Goal: Task Accomplishment & Management: Use online tool/utility

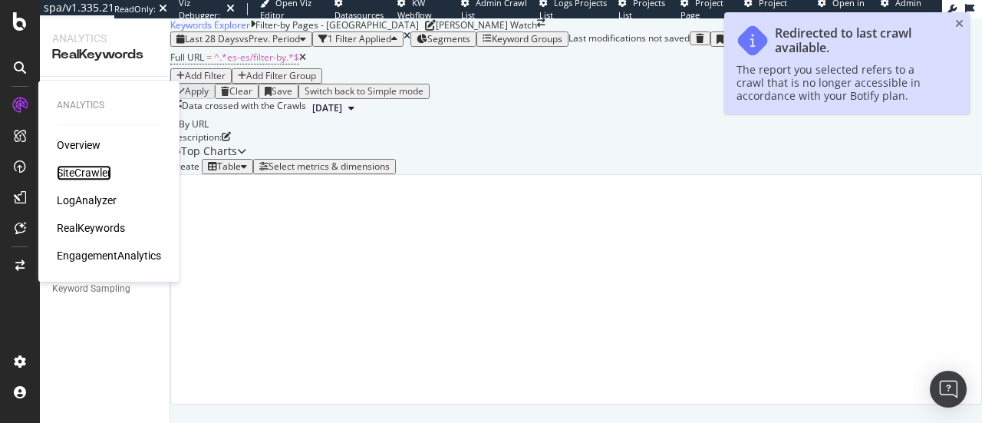
click at [83, 176] on div "SiteCrawler" at bounding box center [84, 172] width 54 height 15
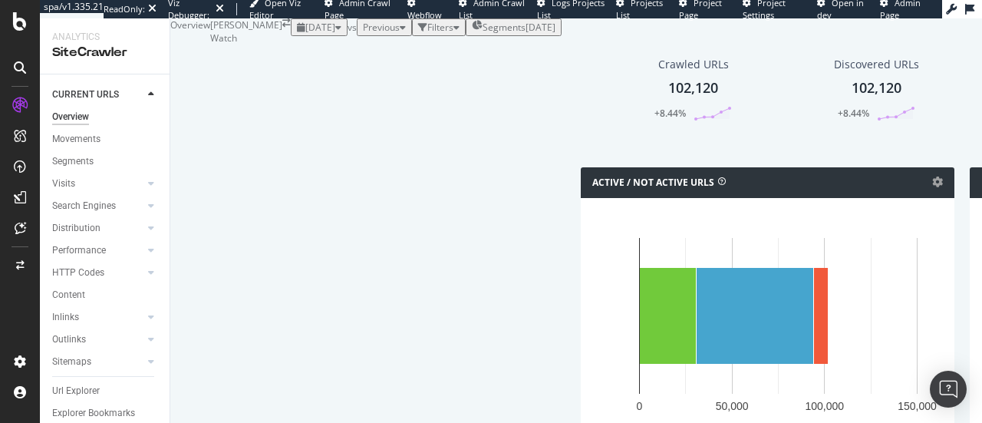
click at [526, 34] on div "2025-08-07" at bounding box center [541, 27] width 30 height 13
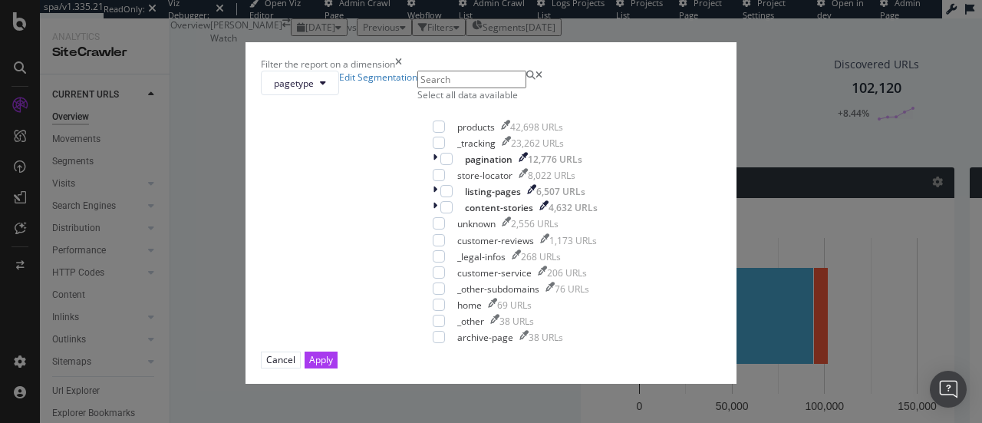
click at [402, 58] on icon "times" at bounding box center [398, 64] width 7 height 13
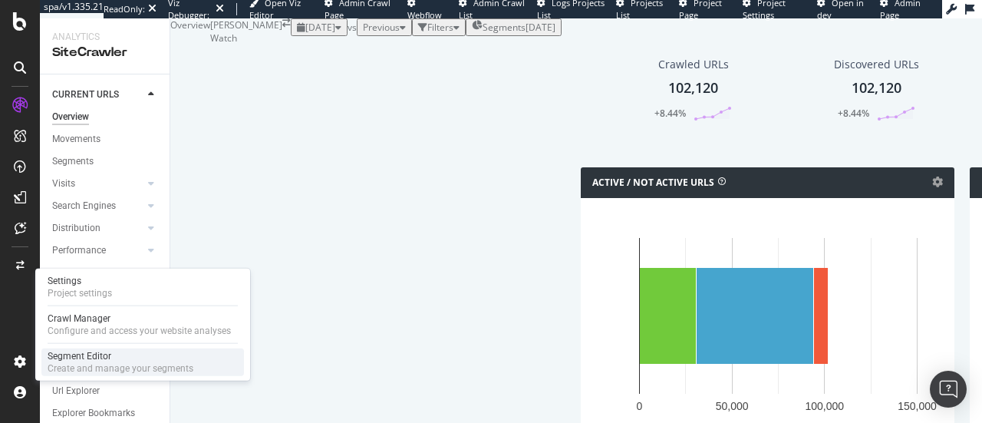
click at [74, 372] on div "Create and manage your segments" at bounding box center [121, 368] width 146 height 12
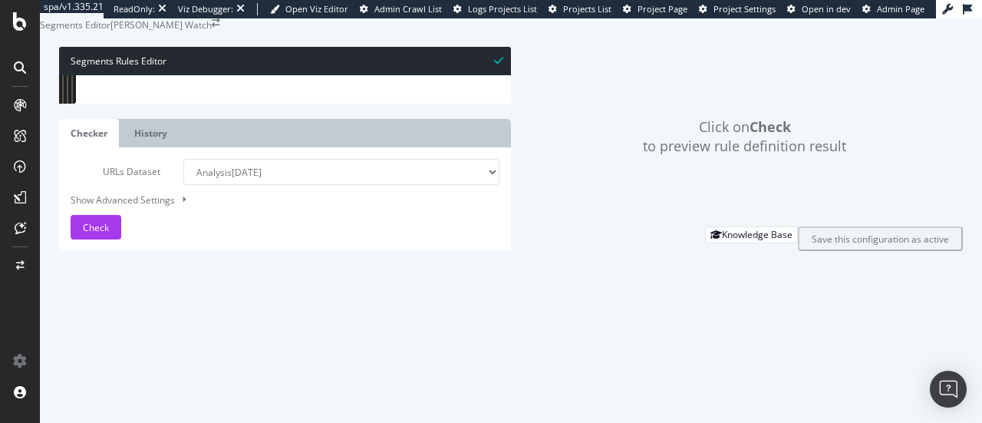
drag, startPoint x: 68, startPoint y: 226, endPoint x: 631, endPoint y: 232, distance: 563.2
click at [631, 232] on div "Segments Rules Editor 1 2 3 4 5 6 7 8 9 10 11 12 [ segment : pagetype ] @ pagin…" at bounding box center [511, 148] width 942 height 235
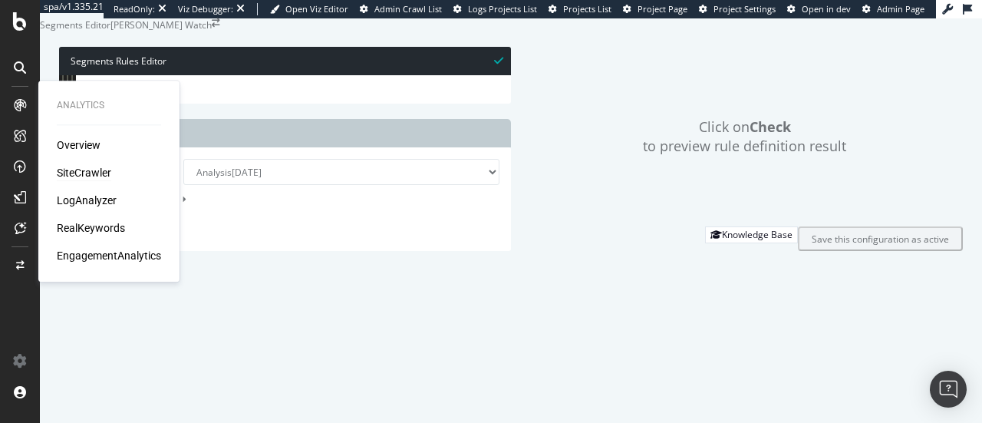
click at [86, 170] on div "SiteCrawler" at bounding box center [84, 172] width 54 height 15
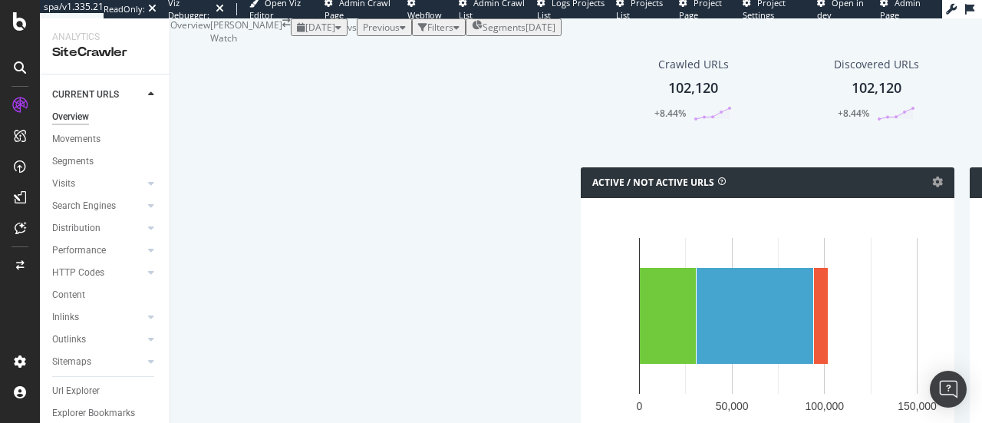
click at [496, 34] on span "Segments" at bounding box center [504, 27] width 43 height 13
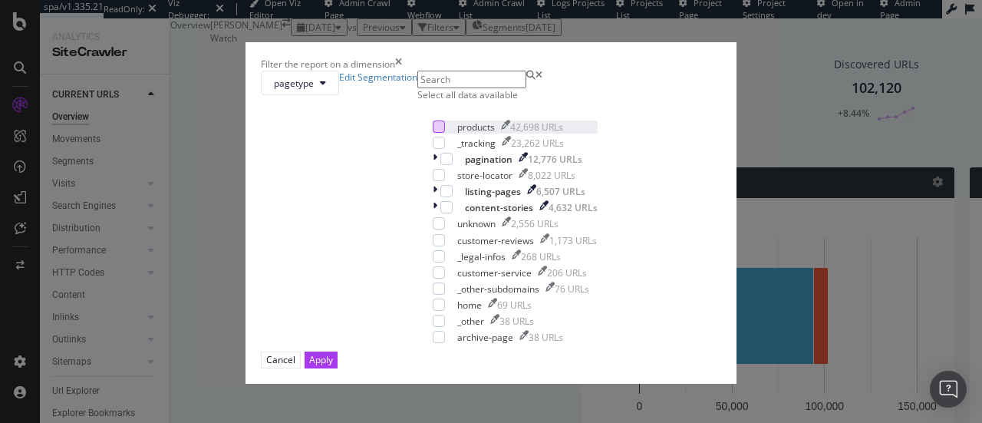
click at [433, 133] on div "modal" at bounding box center [439, 126] width 12 height 12
click at [440, 165] on div "modal" at bounding box center [446, 159] width 12 height 12
click at [440, 197] on div "modal" at bounding box center [446, 191] width 12 height 12
click at [440, 213] on div "modal" at bounding box center [446, 207] width 12 height 12
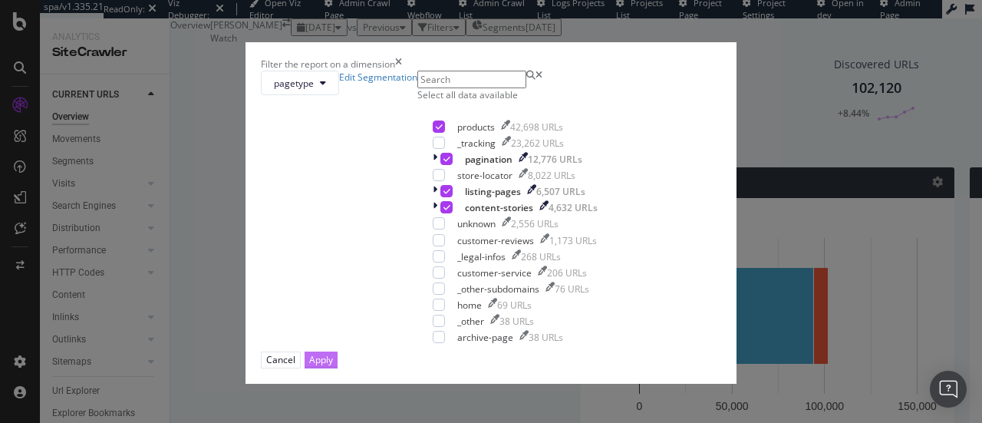
click at [333, 366] on div "Apply" at bounding box center [321, 359] width 24 height 13
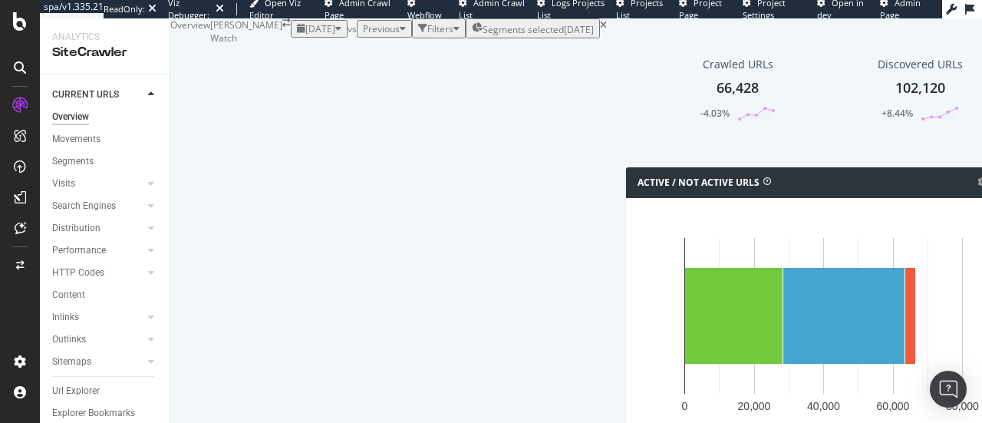
click at [427, 35] on div "Filters" at bounding box center [440, 28] width 26 height 13
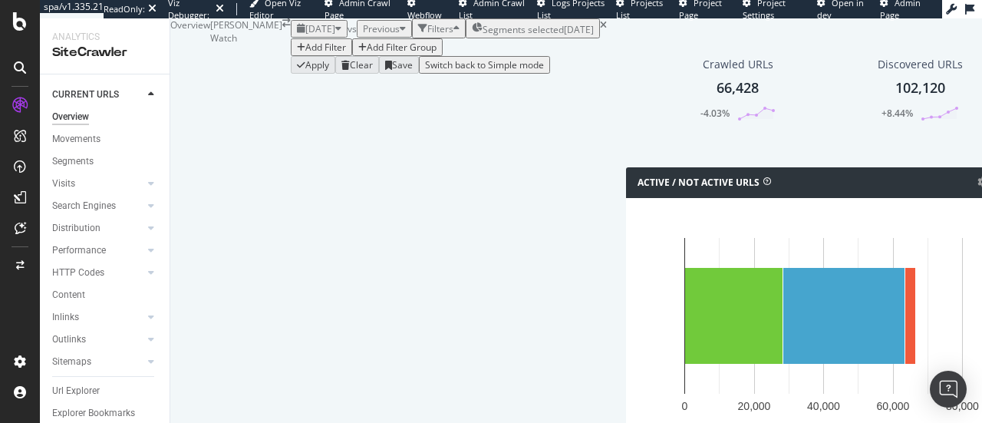
click at [305, 54] on div "Add Filter" at bounding box center [325, 47] width 41 height 13
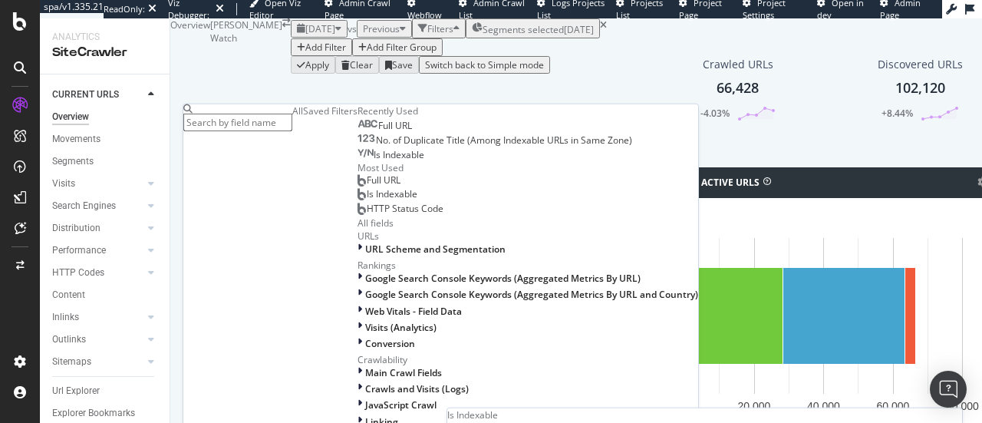
click at [358, 200] on div "Is Indexable" at bounding box center [388, 194] width 60 height 12
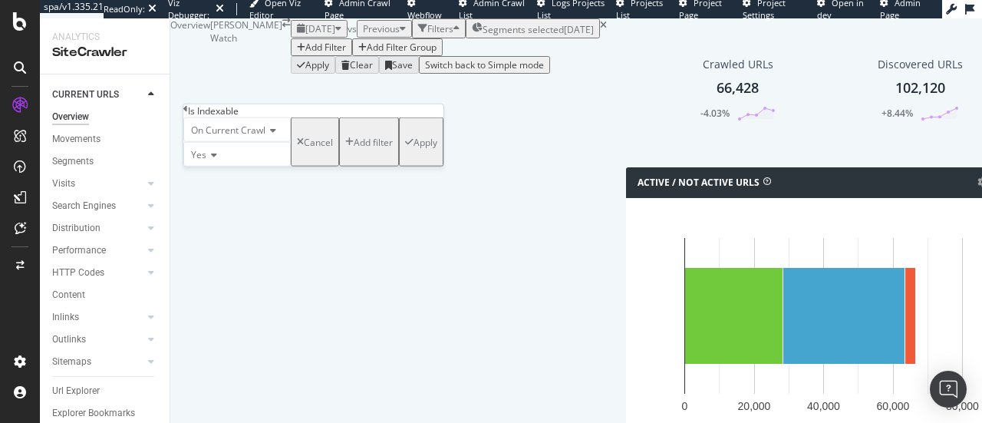
click at [399, 166] on button "Apply" at bounding box center [421, 141] width 44 height 49
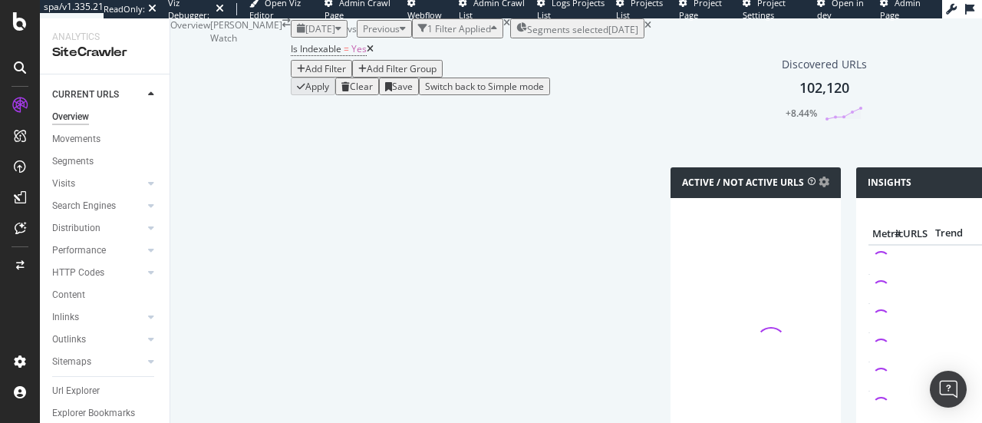
click at [671, 144] on div "Discovered URLs 102,120 +8.44%" at bounding box center [848, 89] width 355 height 110
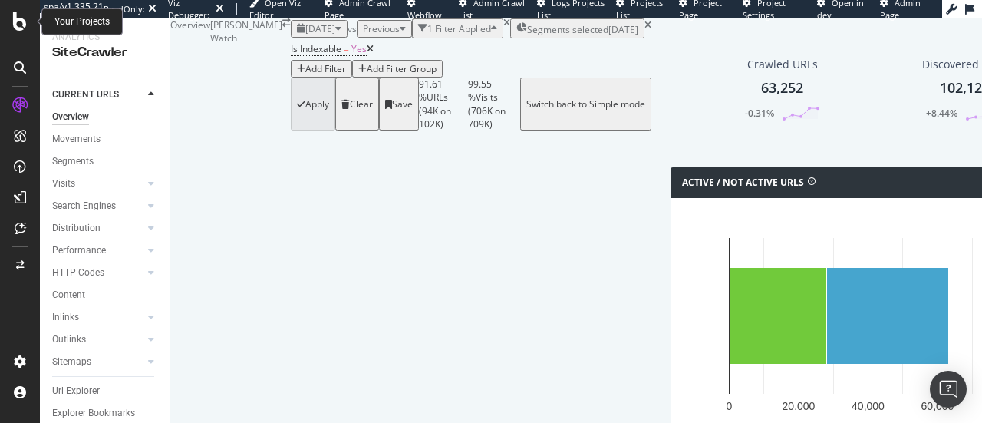
click at [28, 21] on div at bounding box center [20, 21] width 37 height 18
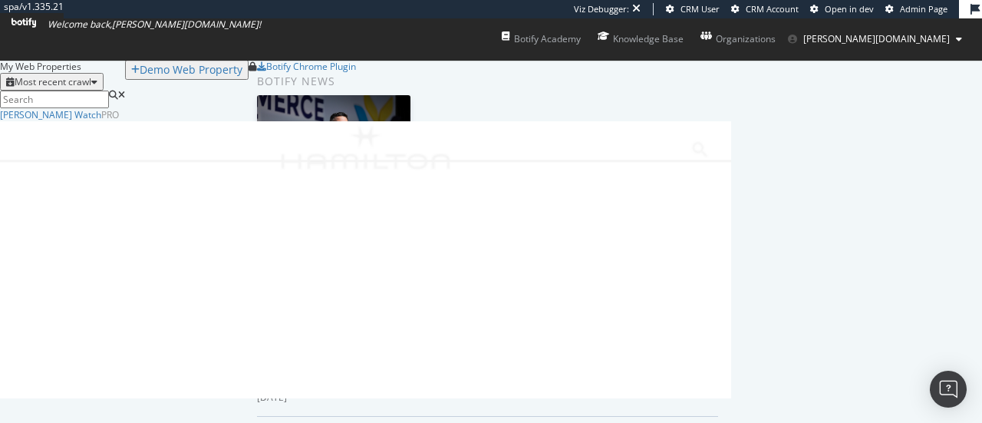
scroll to position [58, 0]
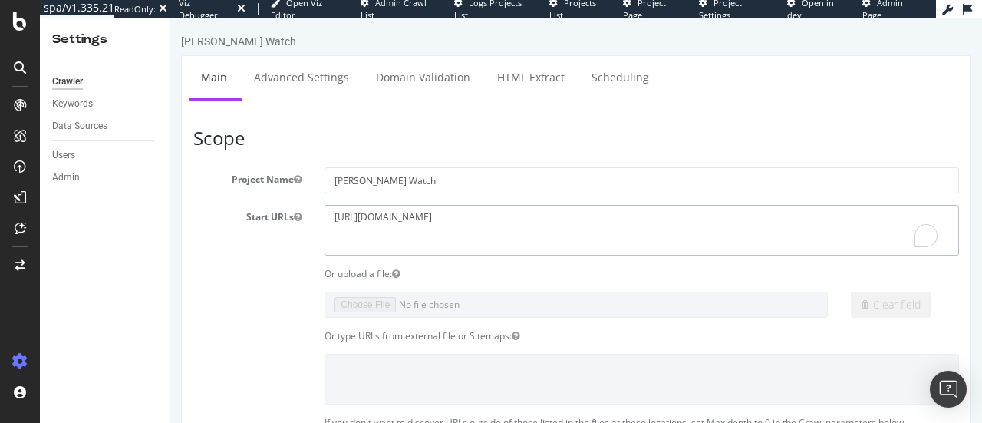
drag, startPoint x: 486, startPoint y: 217, endPoint x: 273, endPoint y: 183, distance: 215.9
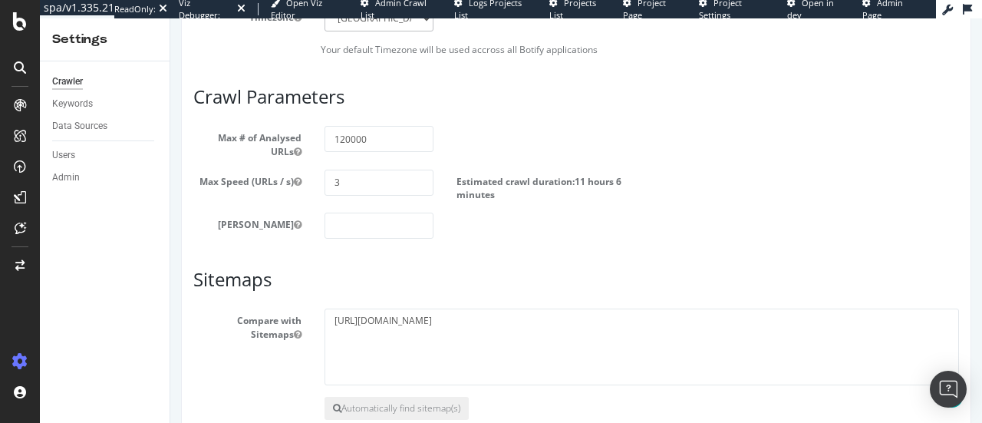
scroll to position [781, 0]
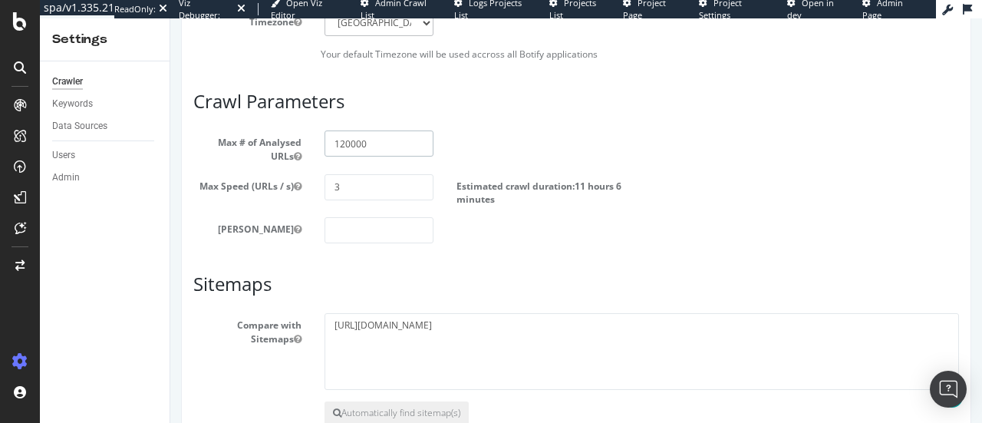
drag, startPoint x: 384, startPoint y: 144, endPoint x: 302, endPoint y: 134, distance: 82.7
click at [302, 134] on div "Max # of Analysed URLs 120000" at bounding box center [576, 145] width 789 height 31
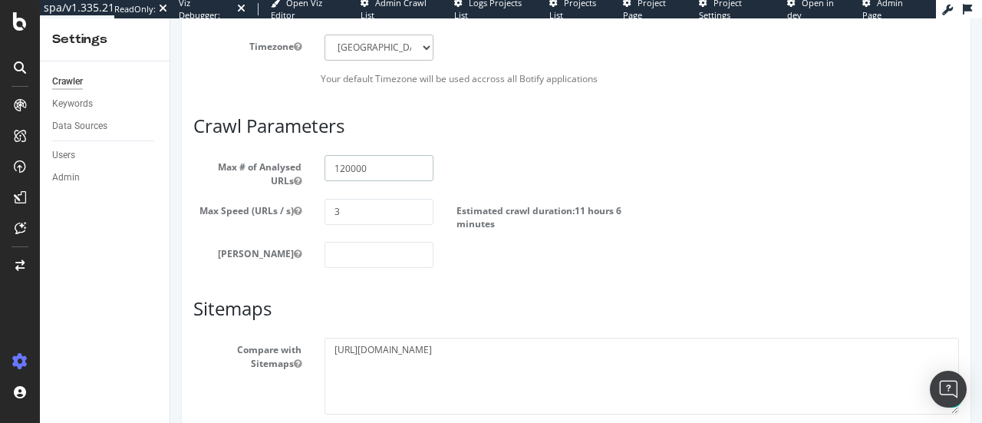
scroll to position [847, 0]
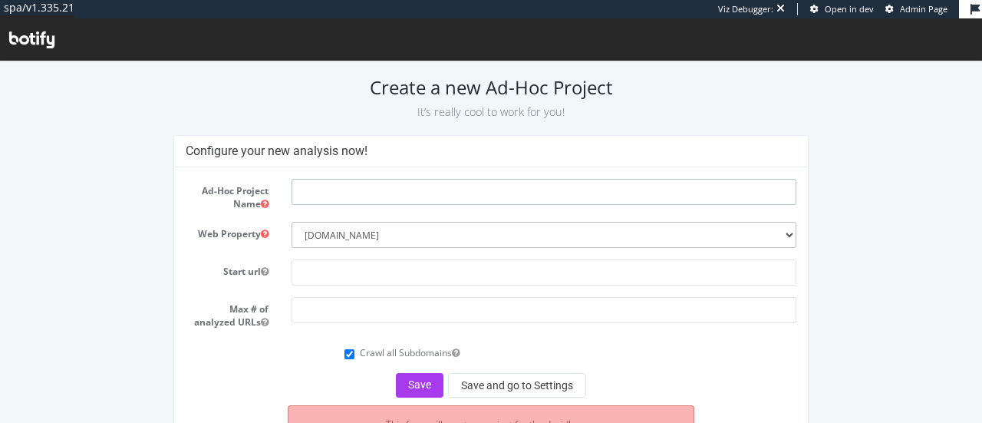
click at [431, 183] on input "text" at bounding box center [544, 192] width 505 height 26
type input "Botify Sitemap"
click at [314, 257] on form "Ad-Hoc Project Name Botify Sitemap Web Property --------- www.hamiltonwatch.com…" at bounding box center [491, 288] width 611 height 219
click at [311, 268] on input "text" at bounding box center [544, 272] width 505 height 26
paste input "https://www.hamiltonwatch.com"
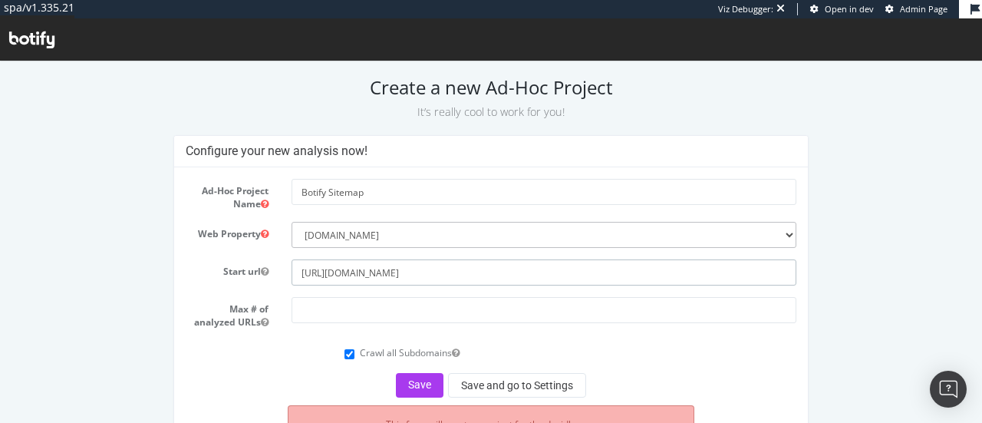
type input "https://www.hamiltonwatch.com"
click at [307, 300] on input "number" at bounding box center [544, 310] width 505 height 26
paste input "120000"
type input "120000"
click at [414, 397] on div "Ad-Hoc Project Name Botify Sitemap Web Property --------- www.hamiltonwatch.com…" at bounding box center [491, 310] width 634 height 287
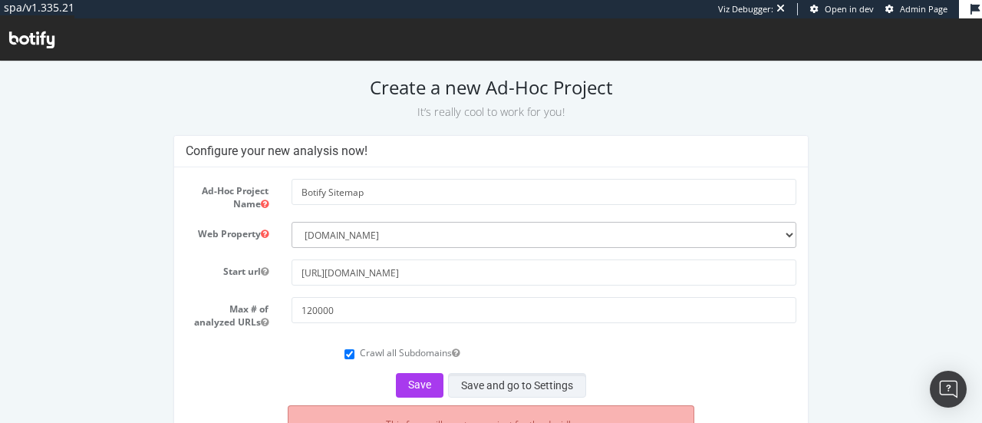
click at [482, 375] on button "Save and go to Settings" at bounding box center [517, 385] width 138 height 25
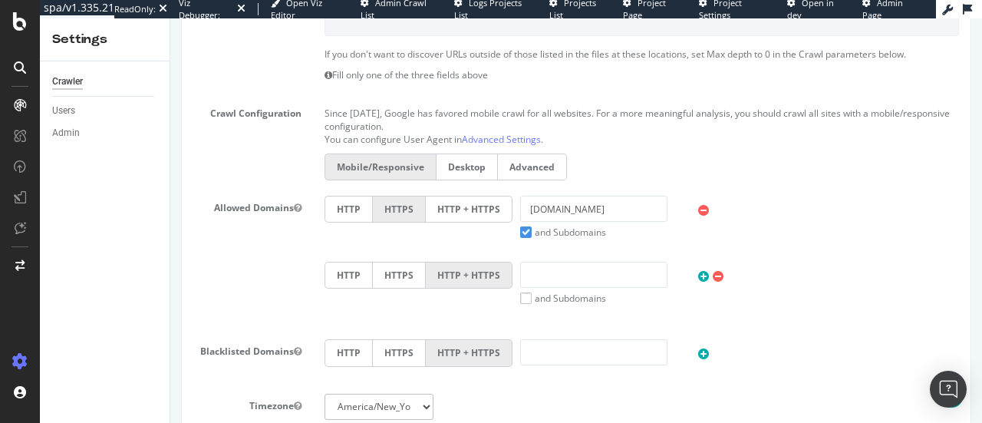
scroll to position [638, 0]
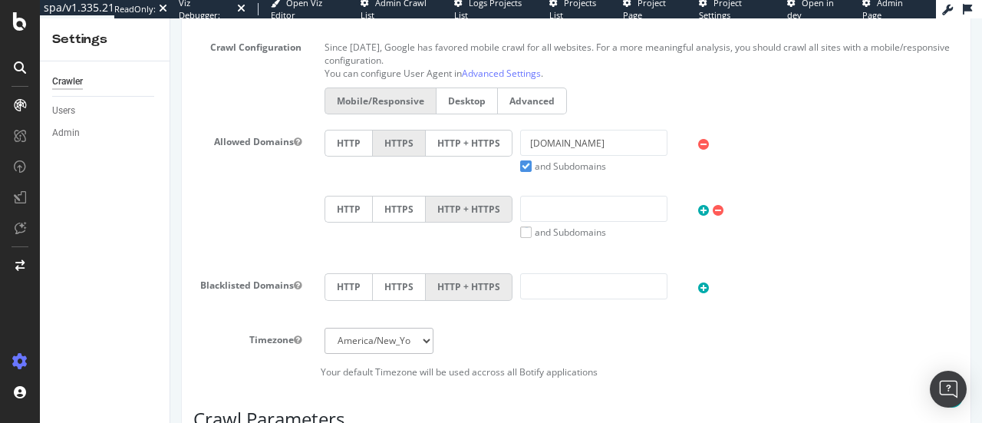
click at [230, 170] on div "Allowed Domains HTTP HTTPS HTTP + HTTPS [DOMAIN_NAME] and Subdomains User Agent…" at bounding box center [576, 196] width 789 height 132
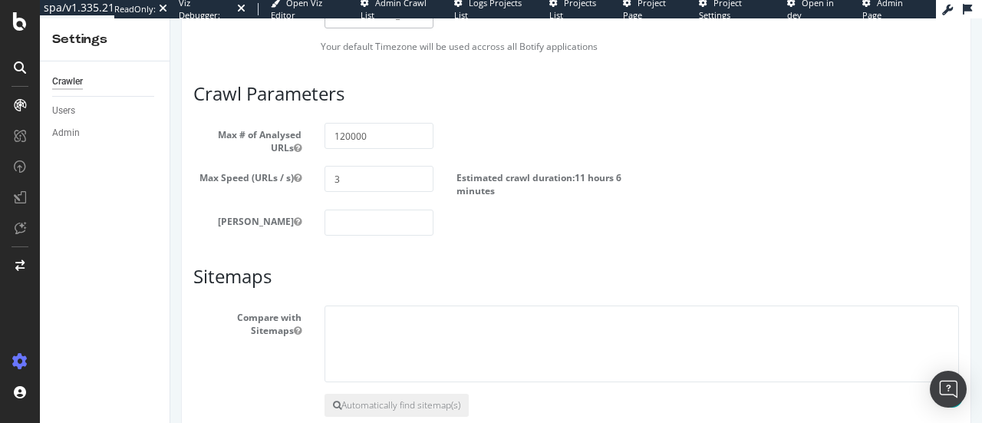
scroll to position [965, 0]
click at [374, 333] on textarea at bounding box center [642, 342] width 635 height 77
paste textarea "[URL][DOMAIN_NAME]"
type textarea "[URL][DOMAIN_NAME]"
click at [256, 329] on label "Compare with Sitemaps" at bounding box center [247, 319] width 131 height 31
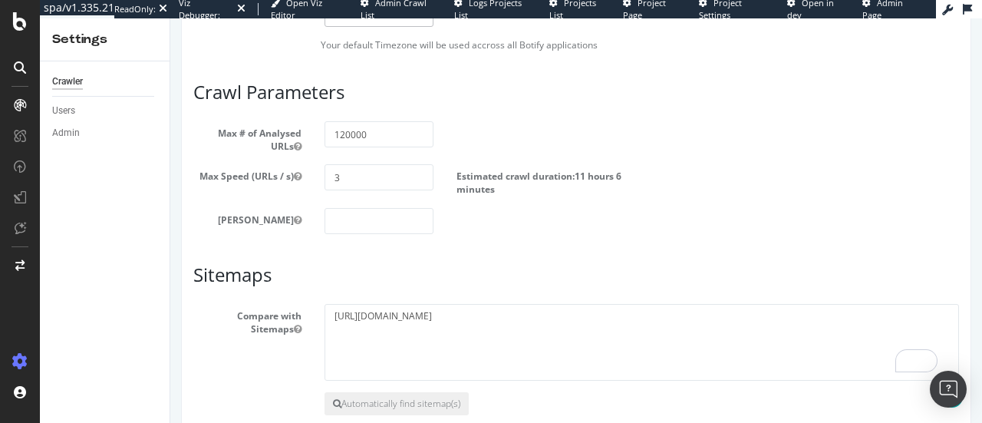
click at [294, 329] on button "Compare with Sitemaps" at bounding box center [298, 328] width 8 height 13
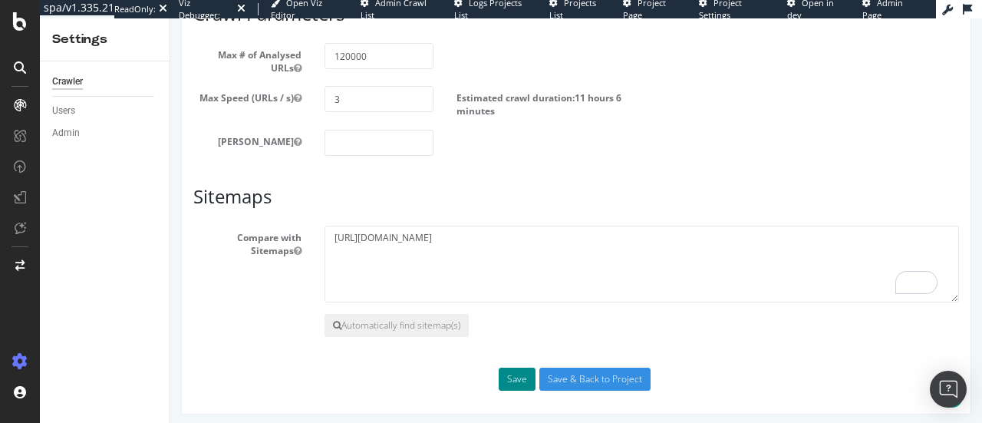
click at [517, 368] on button "Save" at bounding box center [517, 379] width 37 height 23
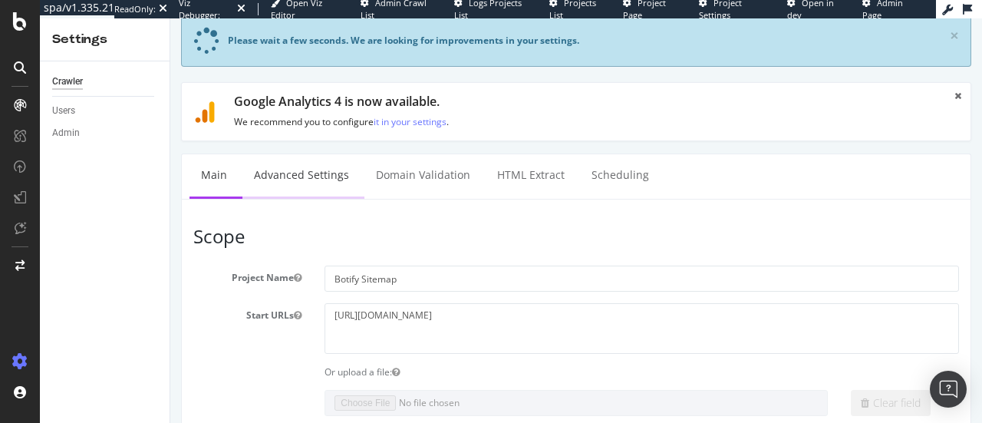
scroll to position [94, 0]
click at [285, 180] on link "Advanced Settings" at bounding box center [301, 174] width 118 height 42
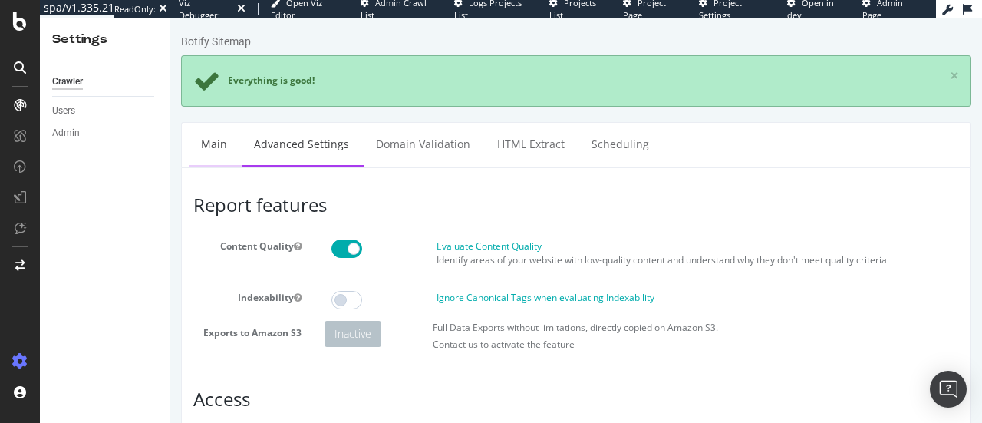
type input "jenny.ren as carmand"
click at [208, 134] on link "Main" at bounding box center [214, 144] width 49 height 42
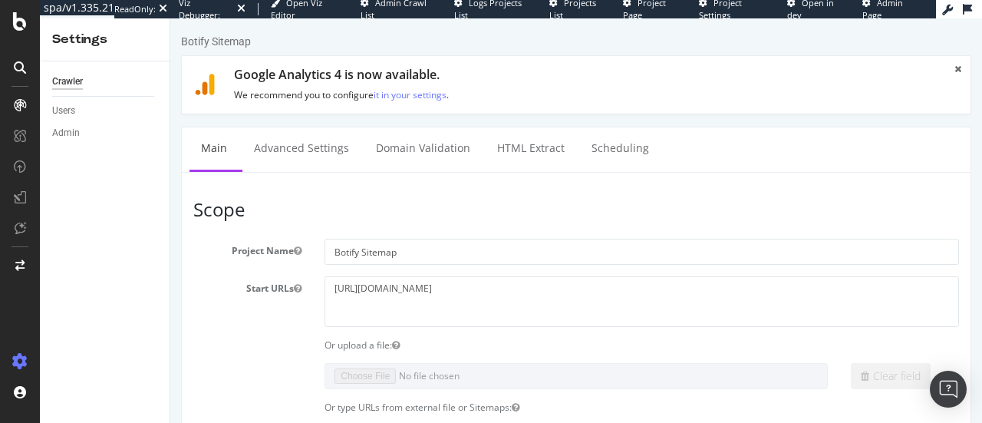
click at [202, 279] on label "Start URLs" at bounding box center [247, 285] width 131 height 18
click at [294, 282] on button "Start URLs" at bounding box center [298, 288] width 8 height 13
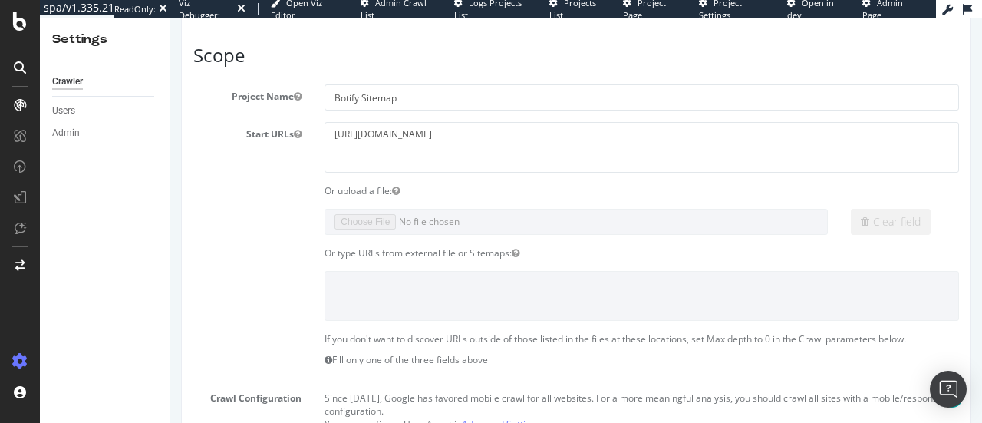
scroll to position [911, 0]
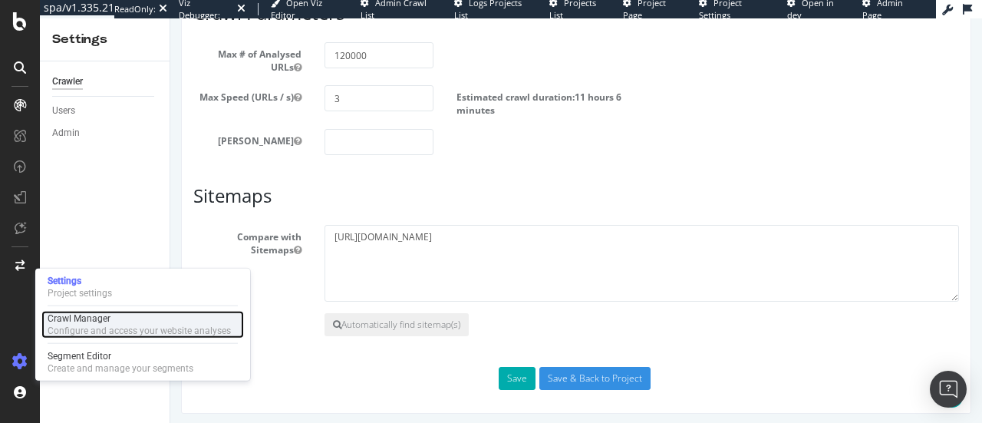
click at [97, 325] on div "Configure and access your website analyses" at bounding box center [139, 331] width 183 height 12
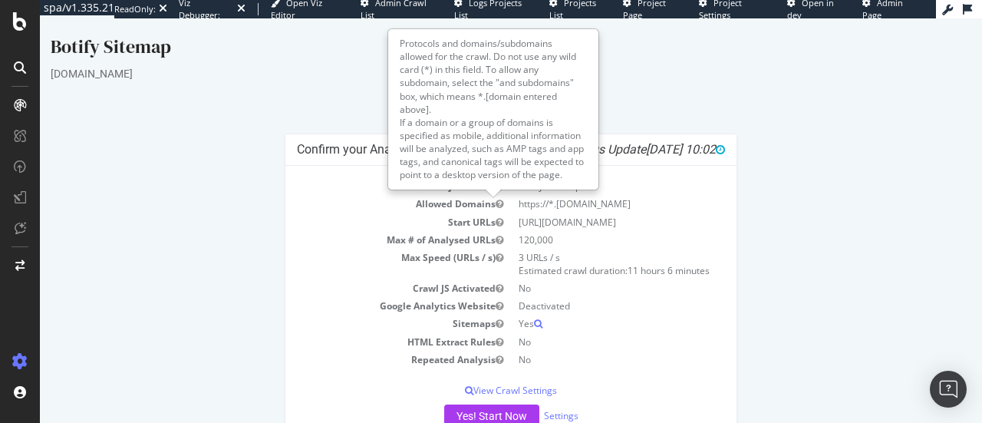
scroll to position [44, 0]
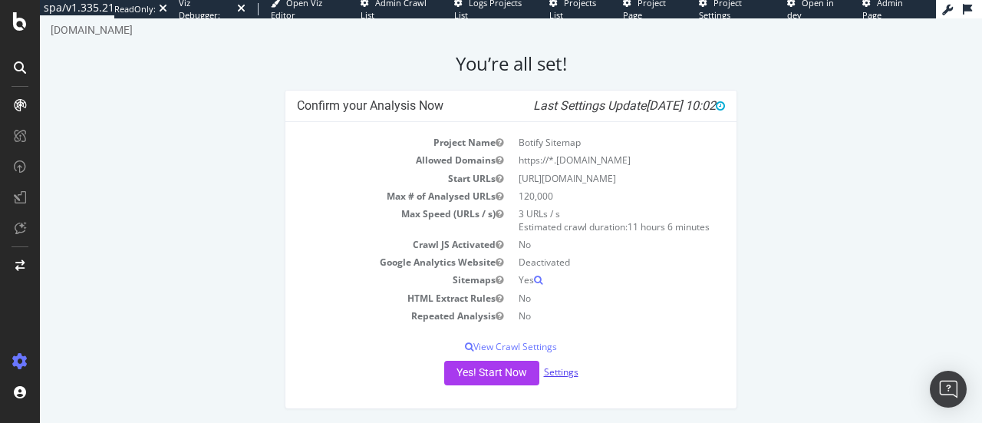
click at [558, 368] on link "Settings" at bounding box center [561, 371] width 35 height 13
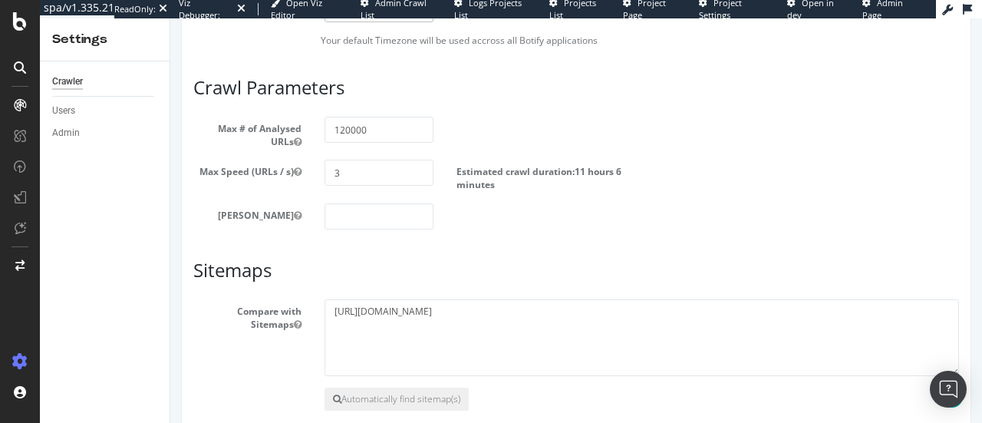
scroll to position [911, 0]
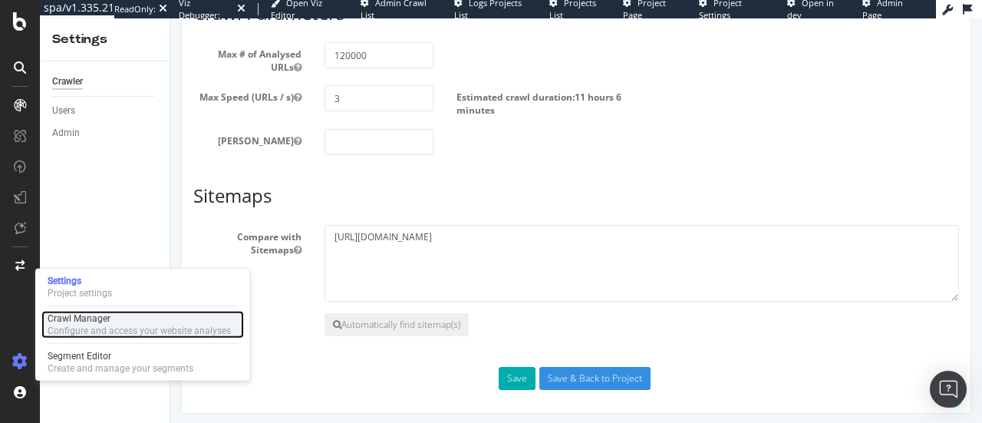
click at [87, 321] on div "Crawl Manager" at bounding box center [139, 318] width 183 height 12
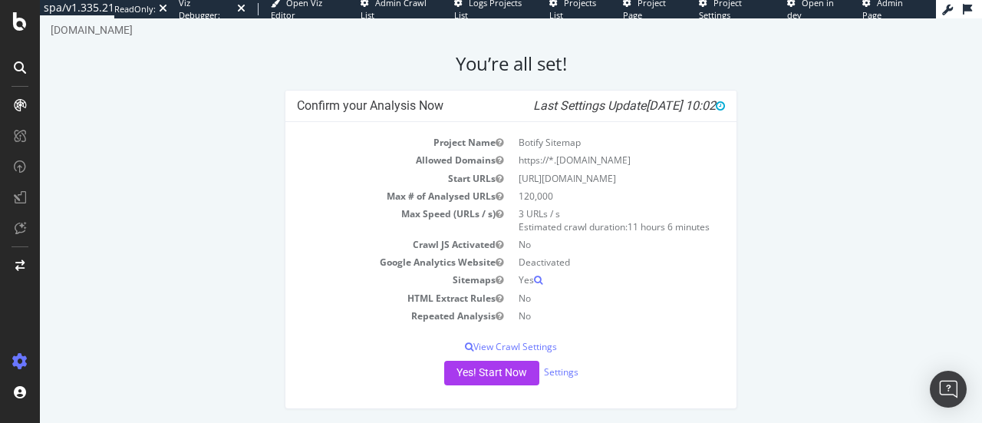
scroll to position [40, 0]
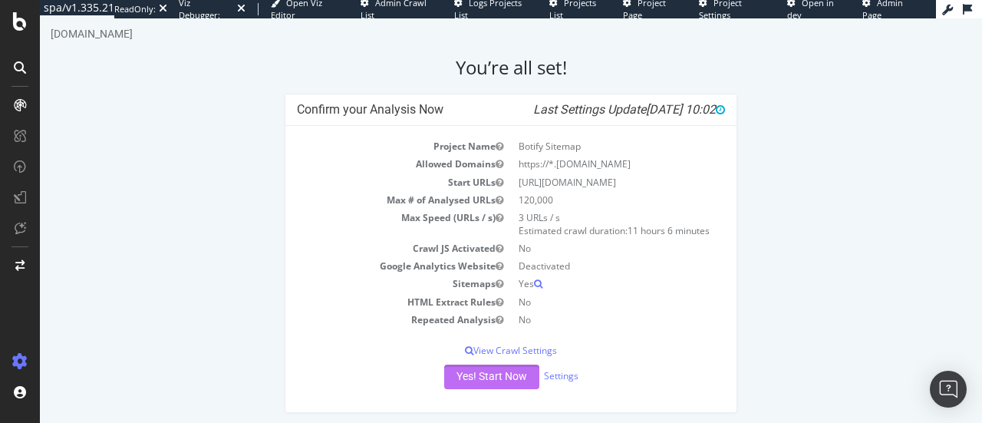
click at [493, 375] on button "Yes! Start Now" at bounding box center [491, 376] width 95 height 25
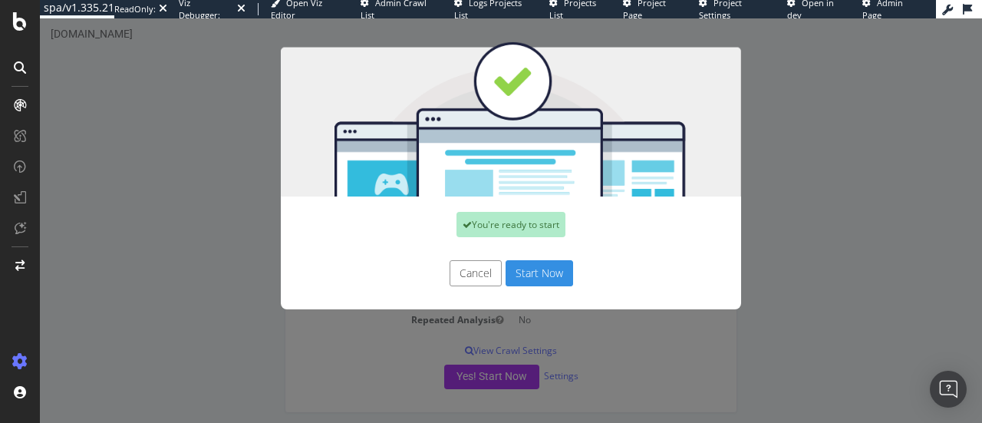
click at [546, 284] on button "Start Now" at bounding box center [540, 273] width 68 height 26
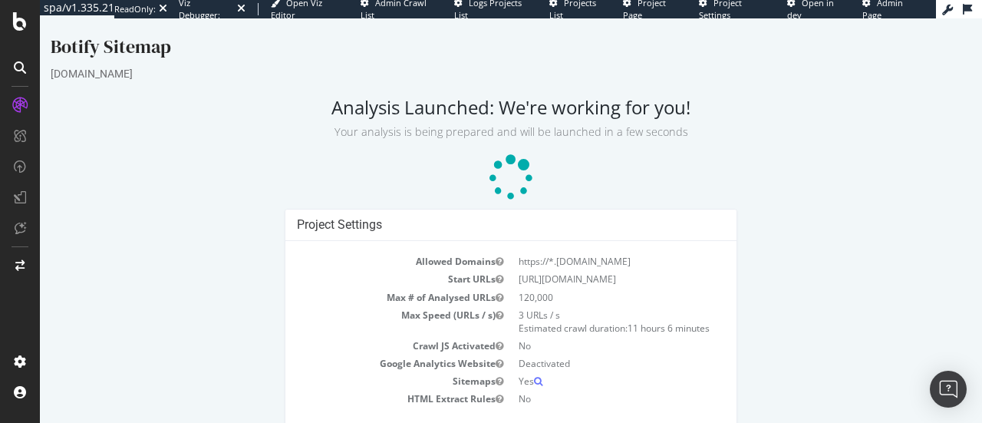
scroll to position [48, 0]
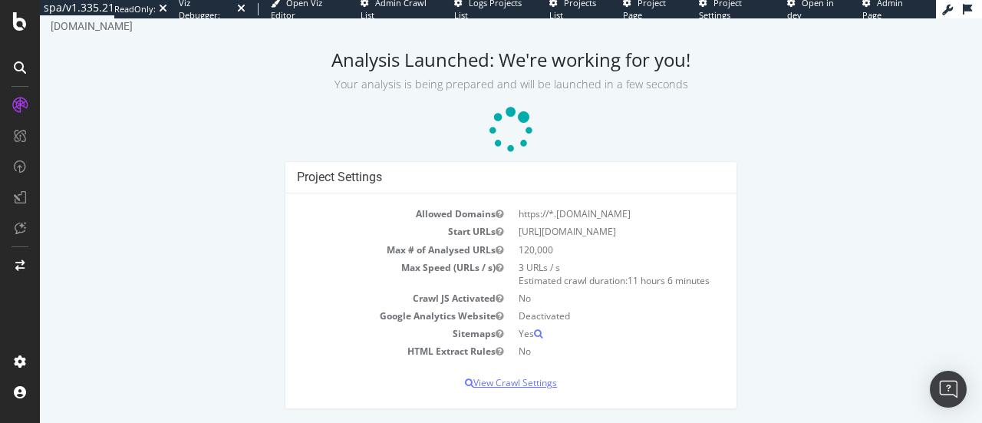
click at [529, 378] on p "View Crawl Settings" at bounding box center [511, 382] width 428 height 13
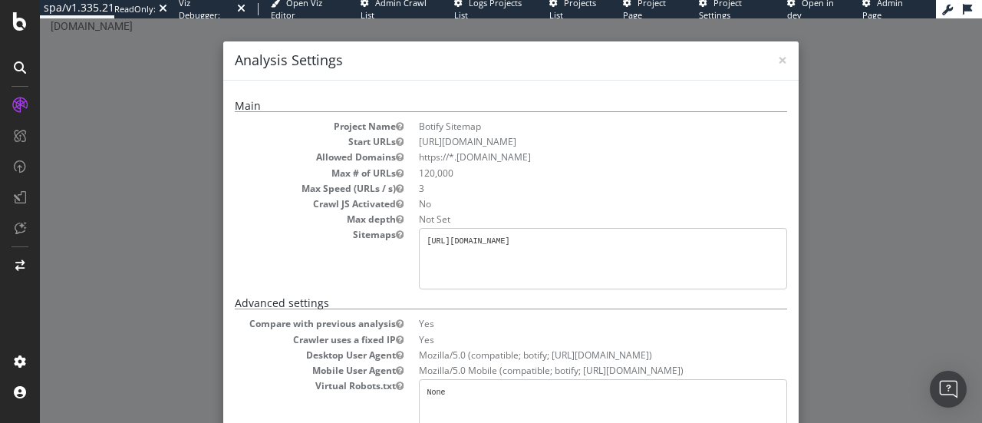
drag, startPoint x: 686, startPoint y: 238, endPoint x: 408, endPoint y: 242, distance: 277.8
click at [408, 242] on dl "Project Name Botify Sitemap Start URLs https://www.hamiltonwatch.com Allowed Do…" at bounding box center [511, 205] width 552 height 170
copy pre "[URL][DOMAIN_NAME]"
click at [780, 67] on span "×" at bounding box center [782, 59] width 9 height 21
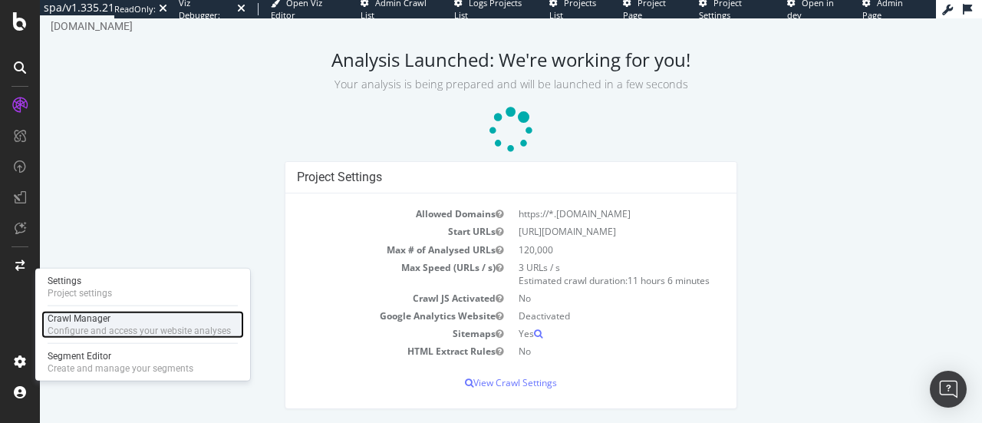
click at [104, 330] on div "Configure and access your website analyses" at bounding box center [139, 331] width 183 height 12
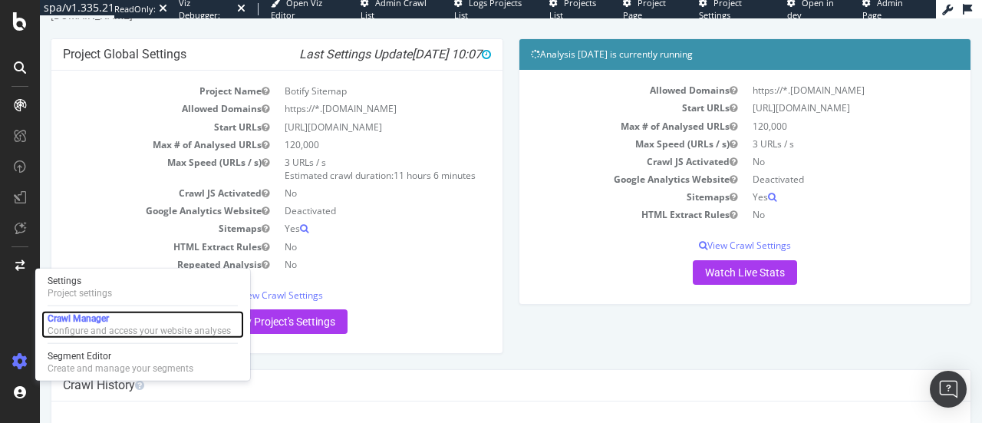
scroll to position [149, 0]
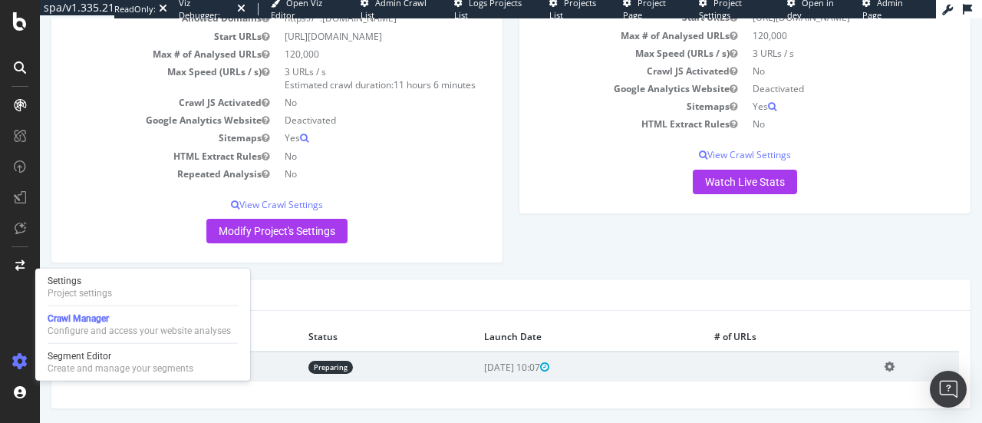
click at [500, 248] on div "Project Global Settings Last Settings Update 2025-08-13 10:07 Project Name Boti…" at bounding box center [277, 113] width 468 height 331
click at [715, 182] on link "Watch Live Stats" at bounding box center [745, 182] width 104 height 25
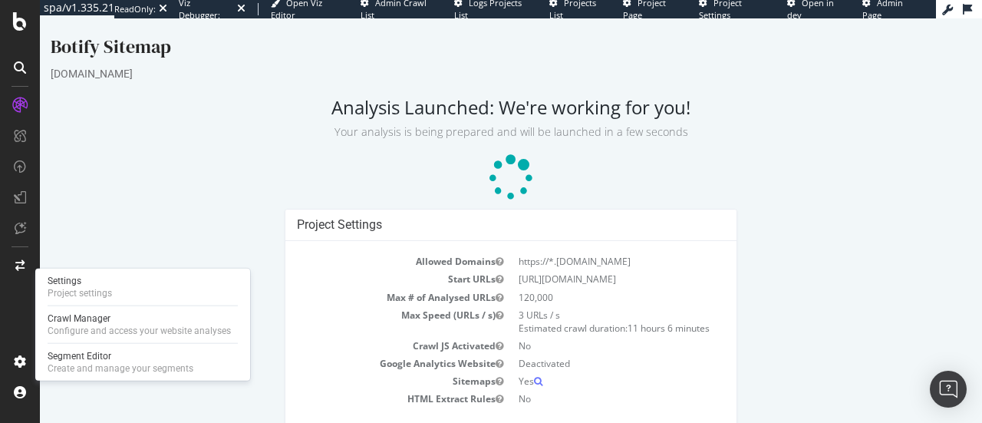
scroll to position [48, 0]
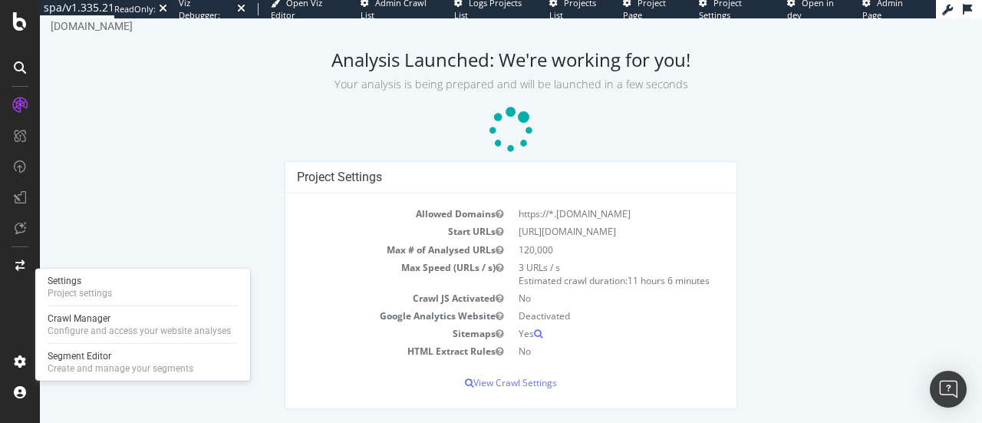
click at [235, 154] on div "Botify Sitemap hamiltonwatch.com Analysis Launched: We're working for you! Your…" at bounding box center [511, 205] width 942 height 438
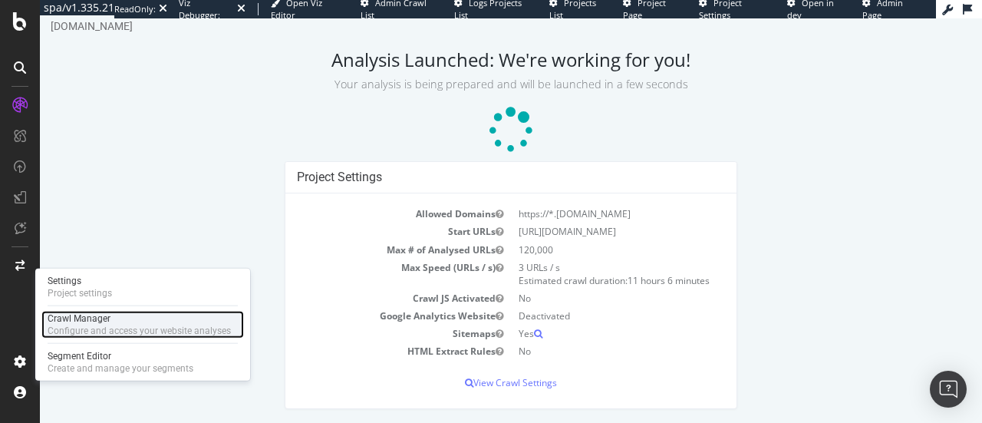
click at [153, 335] on div "Configure and access your website analyses" at bounding box center [139, 331] width 183 height 12
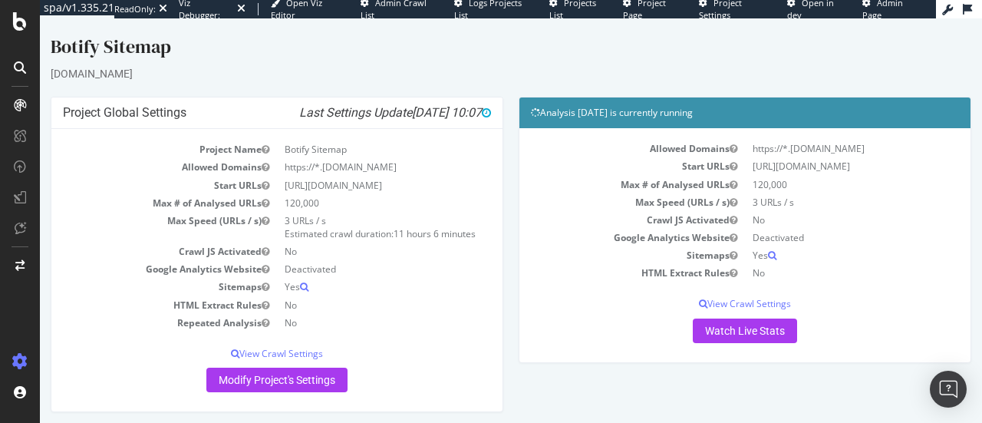
scroll to position [149, 0]
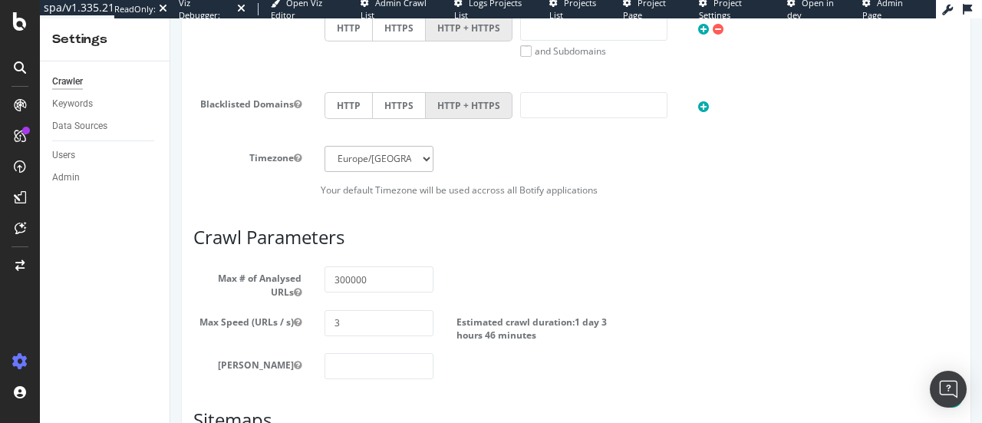
scroll to position [870, 0]
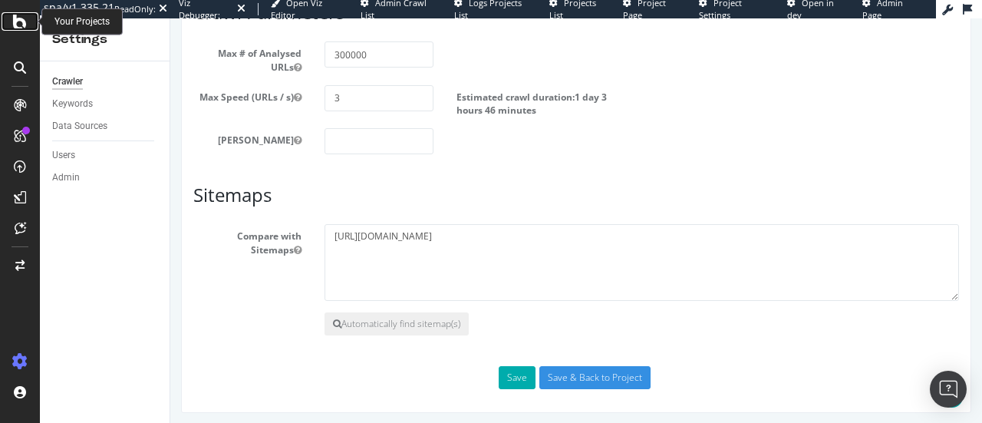
click at [22, 15] on icon at bounding box center [20, 21] width 14 height 18
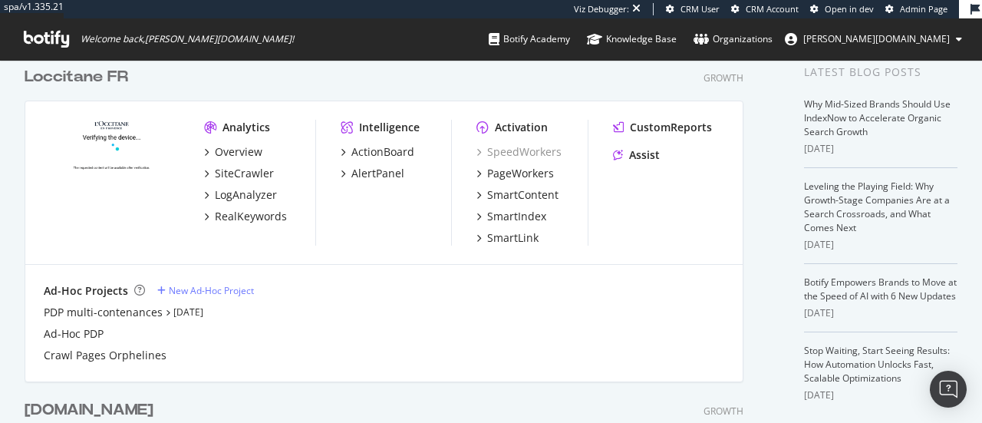
scroll to position [334, 0]
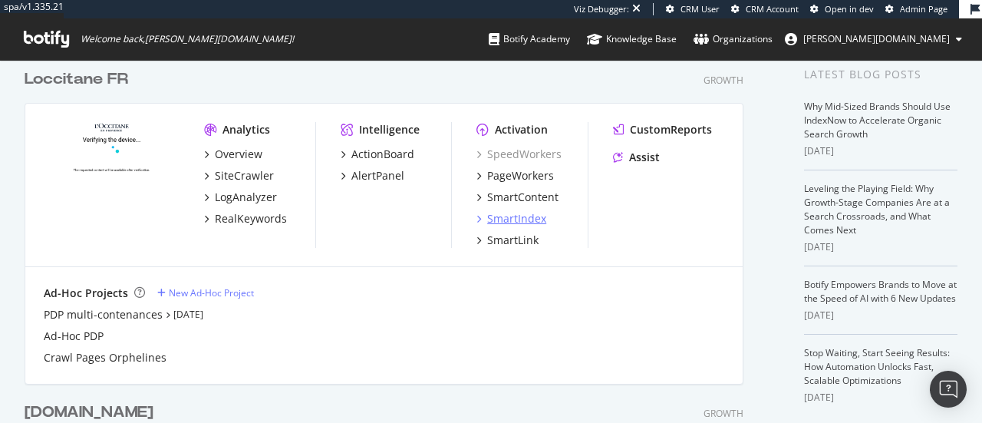
click at [506, 217] on div "SmartIndex" at bounding box center [516, 218] width 59 height 15
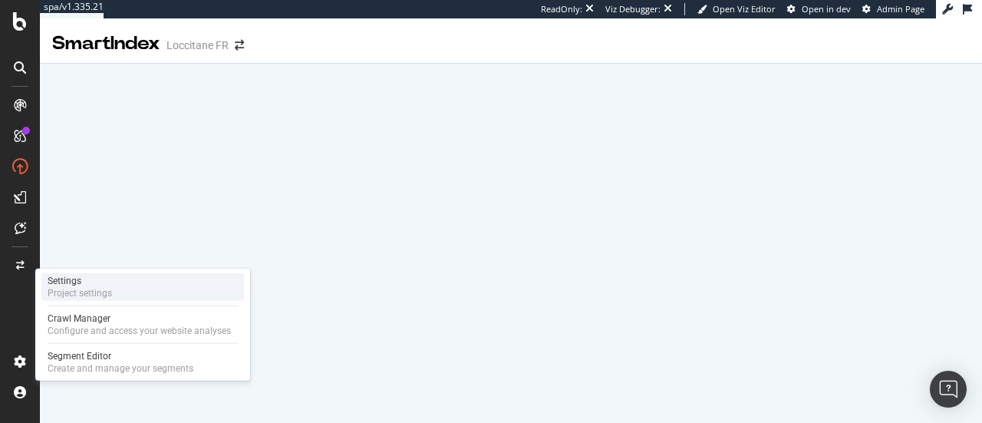
click at [105, 280] on div "Settings" at bounding box center [80, 281] width 64 height 12
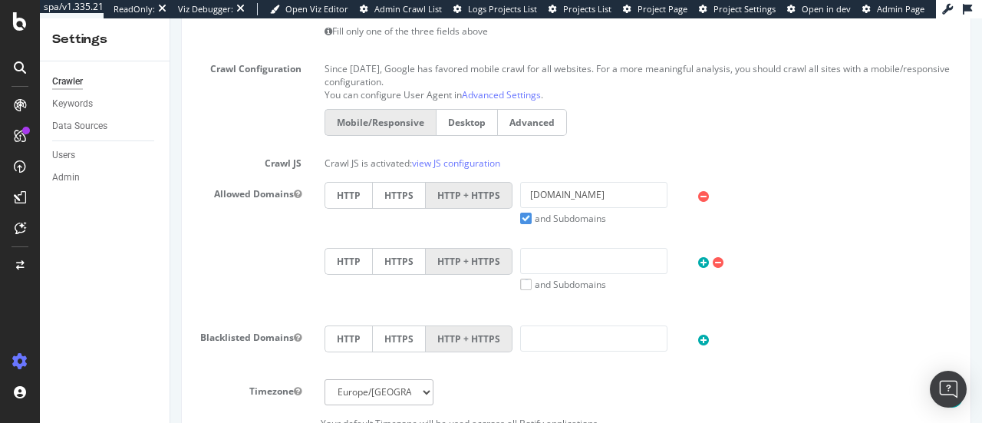
scroll to position [870, 0]
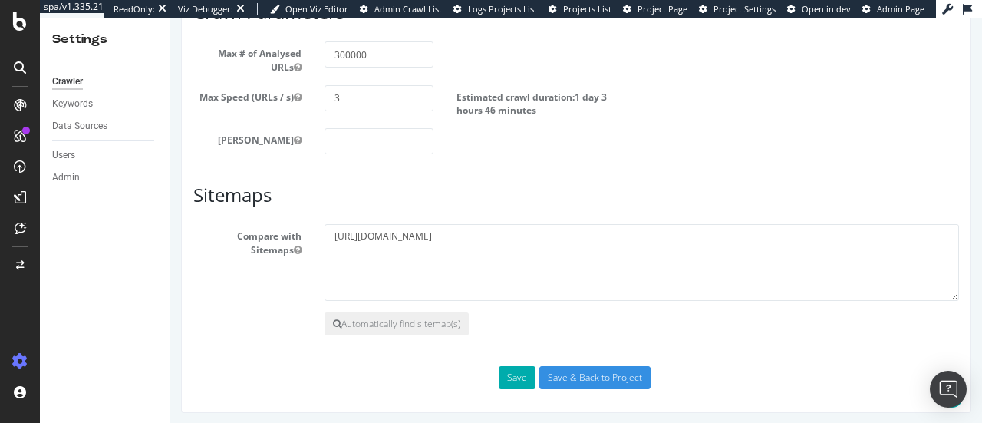
click at [210, 258] on div "Compare with Sitemaps https://sitemap.fr.loccitane.com/sitemap_fr.xml.gz" at bounding box center [576, 262] width 789 height 77
click at [19, 18] on icon at bounding box center [20, 21] width 14 height 18
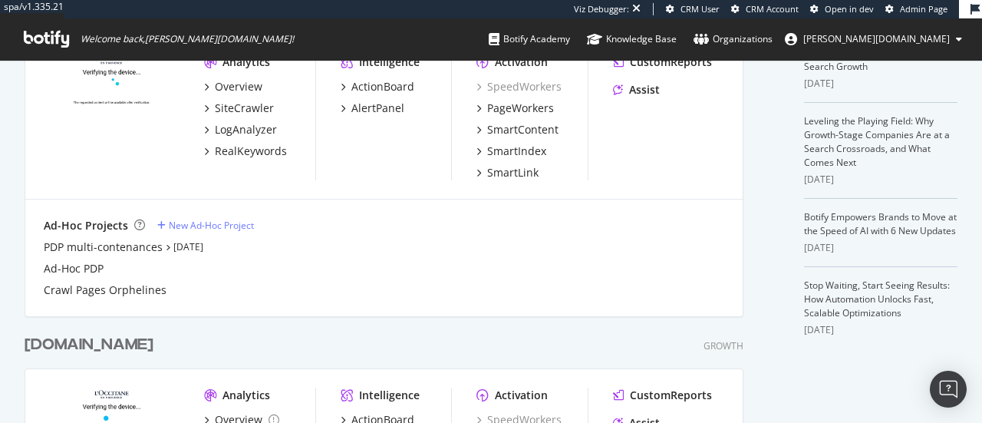
scroll to position [402, 0]
click at [134, 246] on div "PDP multi-contenances" at bounding box center [103, 246] width 119 height 15
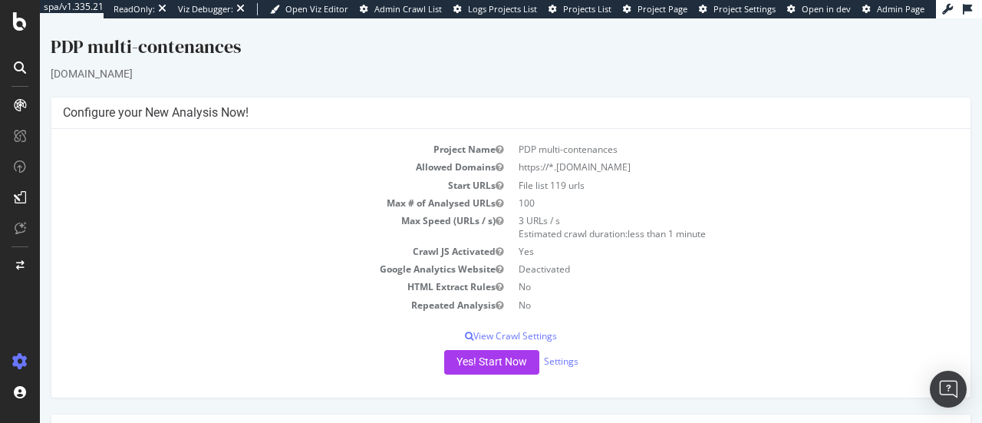
scroll to position [135, 0]
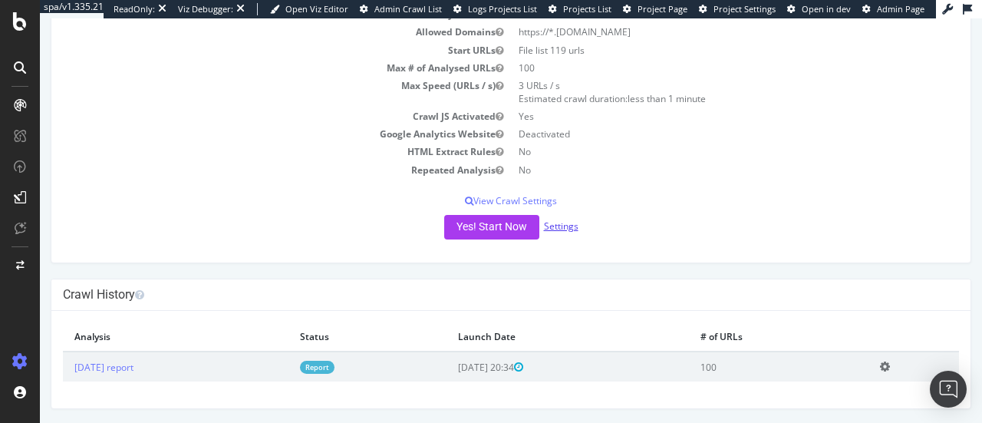
click at [567, 225] on link "Settings" at bounding box center [561, 225] width 35 height 13
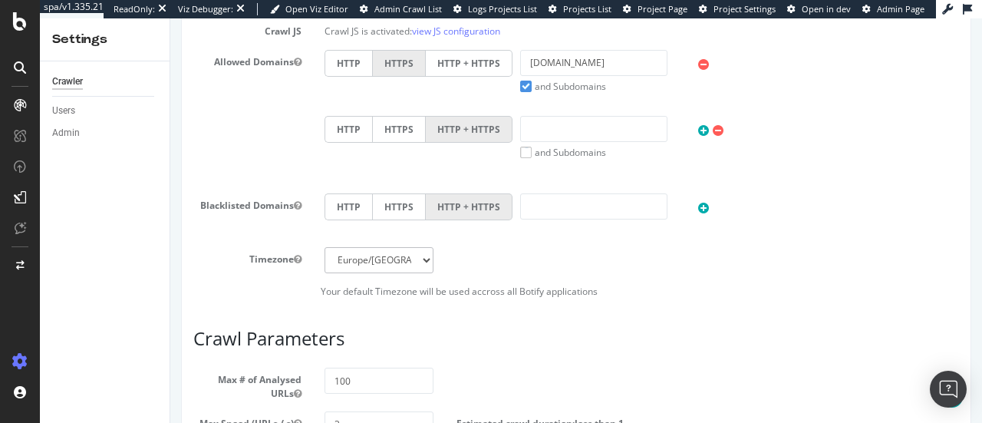
scroll to position [948, 0]
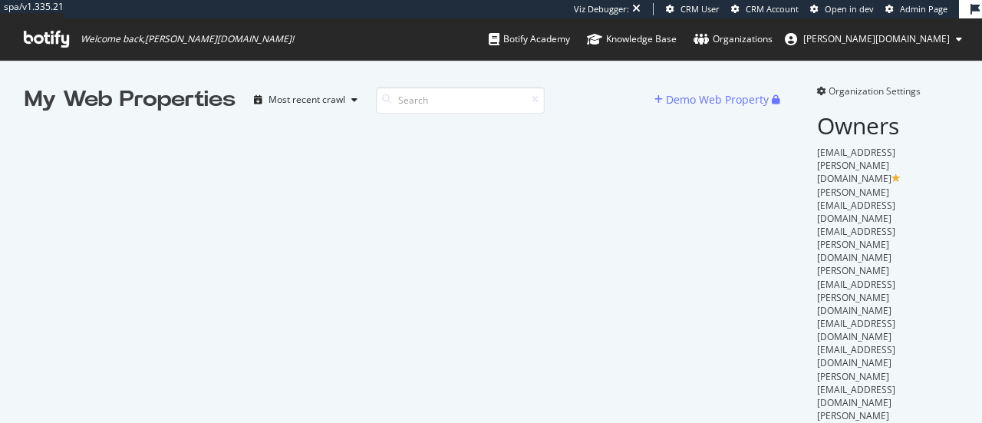
scroll to position [411, 958]
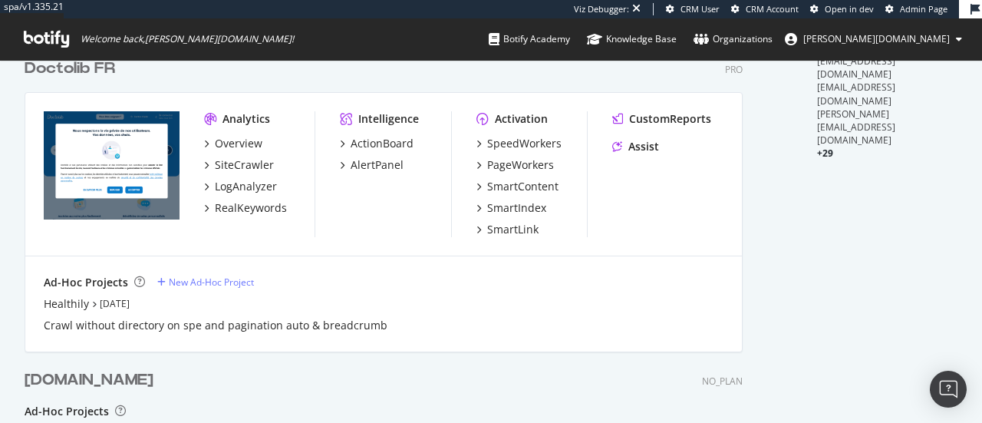
scroll to position [787, 0]
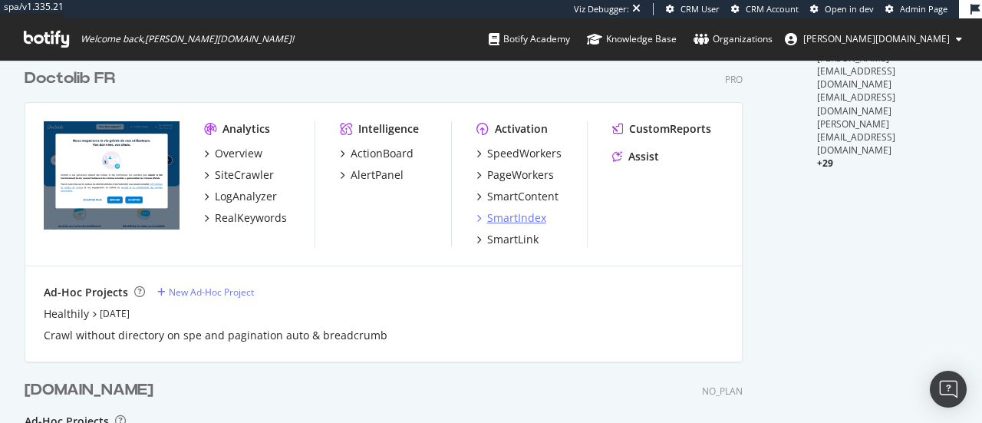
click at [520, 217] on div "SmartIndex" at bounding box center [516, 217] width 59 height 15
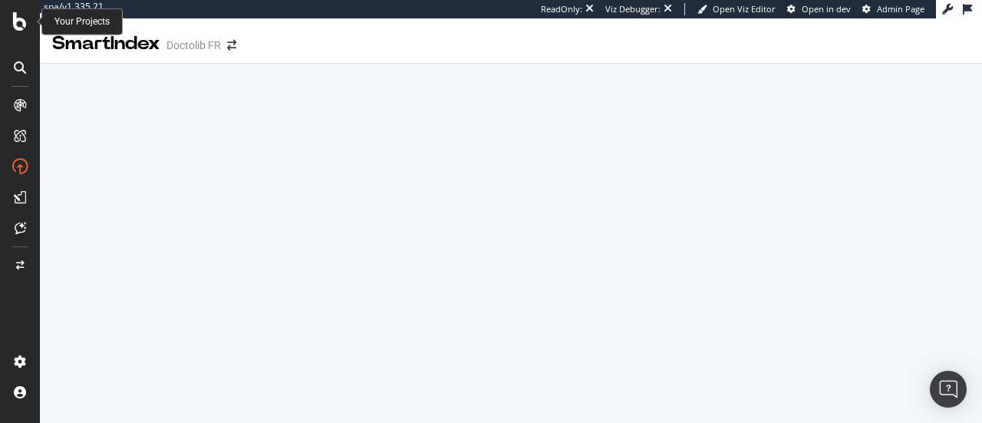
click at [19, 21] on icon at bounding box center [20, 21] width 14 height 18
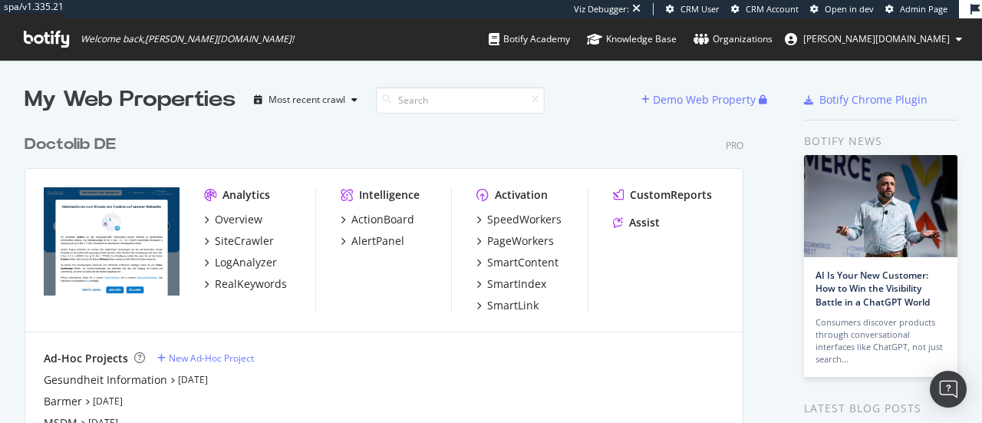
scroll to position [1237, 719]
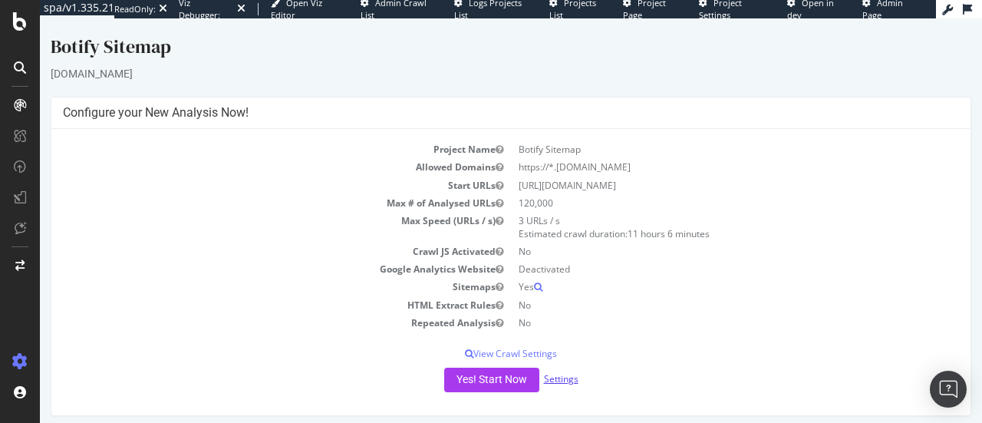
click at [557, 378] on link "Settings" at bounding box center [561, 378] width 35 height 13
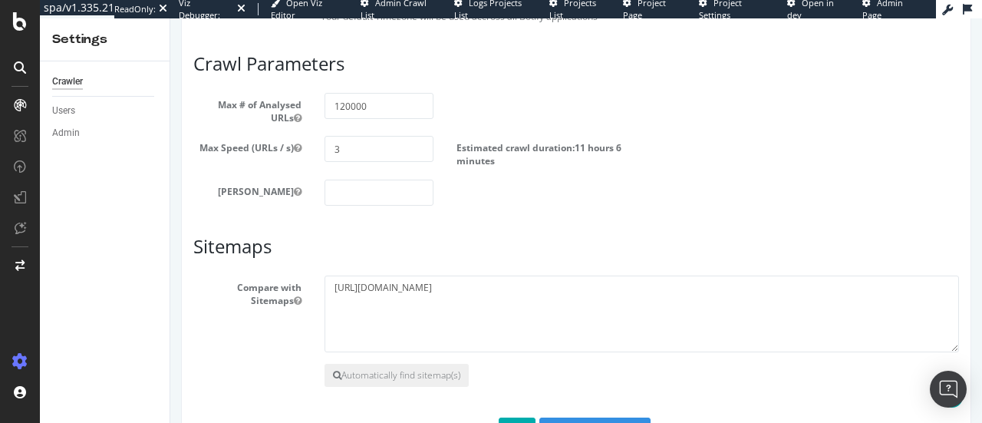
scroll to position [911, 0]
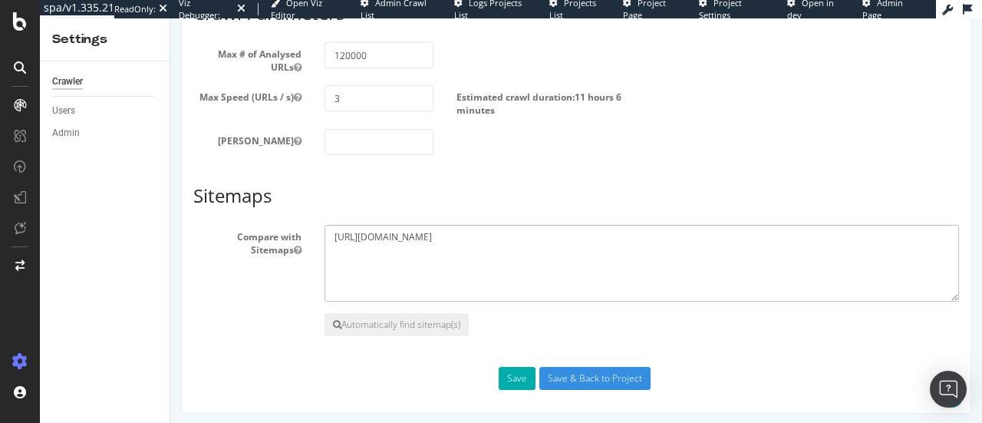
click at [608, 232] on textarea "[URL][DOMAIN_NAME]" at bounding box center [642, 263] width 635 height 77
type textarea "[URL][DOMAIN_NAME]"
click at [509, 371] on button "Save" at bounding box center [517, 378] width 37 height 23
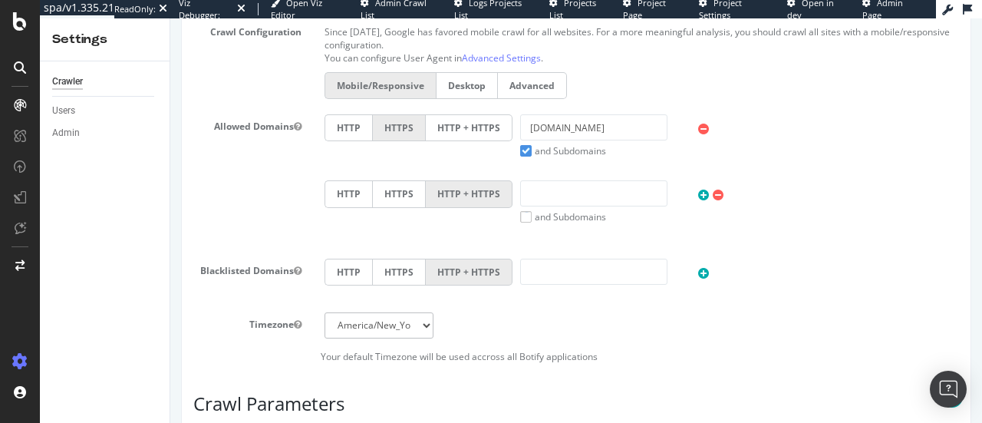
scroll to position [964, 0]
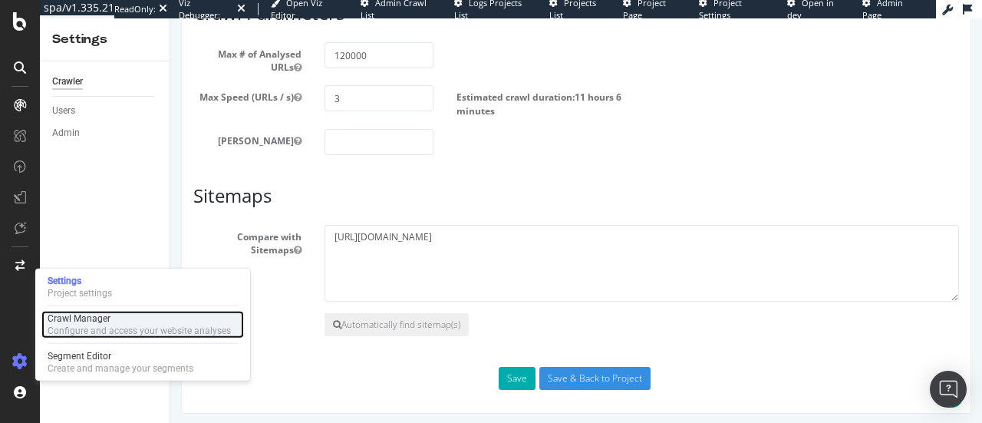
click at [89, 337] on div "Crawl Manager Configure and access your website analyses" at bounding box center [142, 325] width 203 height 28
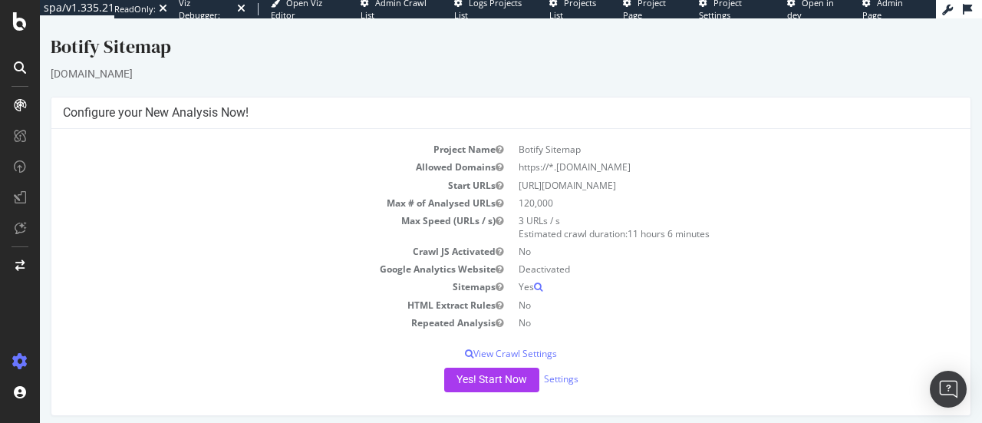
scroll to position [7, 0]
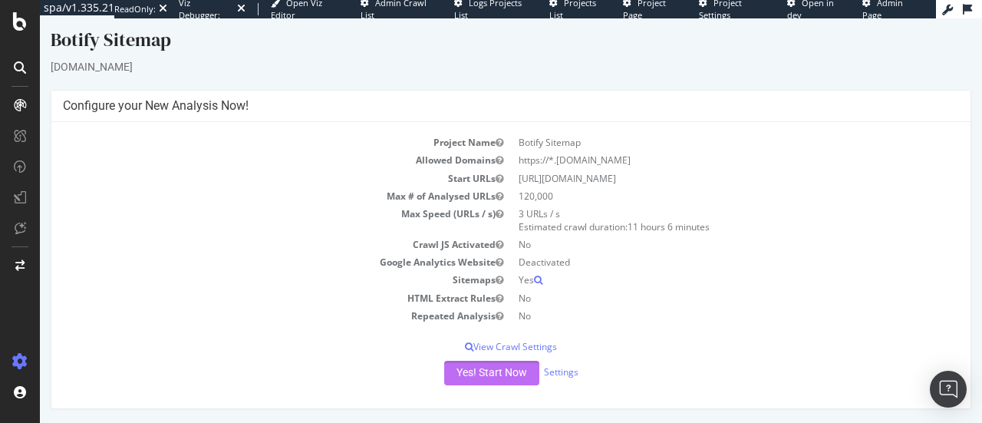
click at [481, 371] on button "Yes! Start Now" at bounding box center [491, 373] width 95 height 25
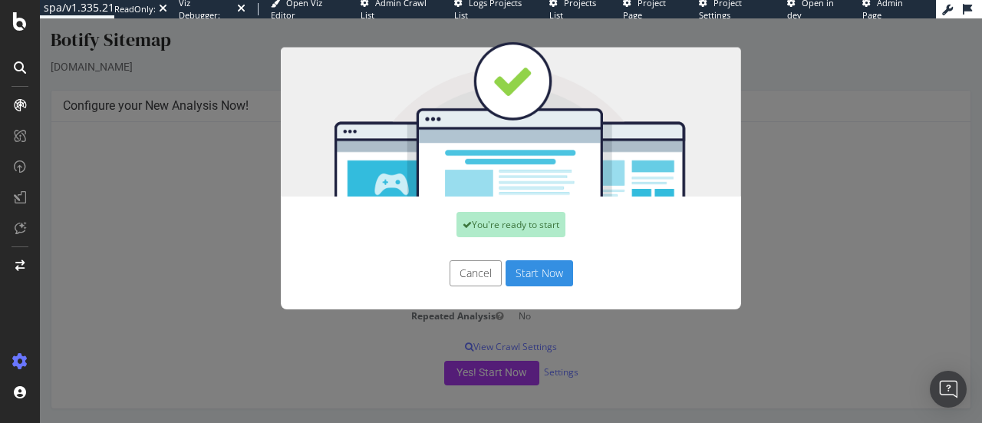
click at [536, 262] on button "Start Now" at bounding box center [540, 273] width 68 height 26
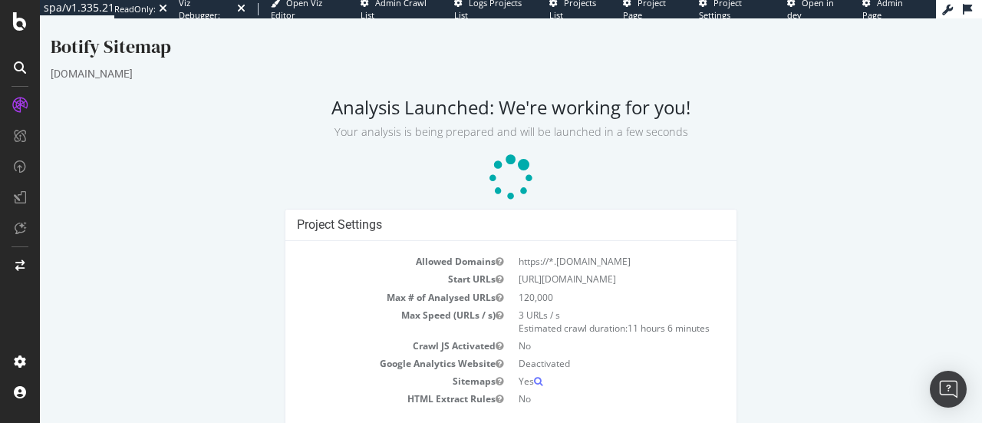
scroll to position [48, 0]
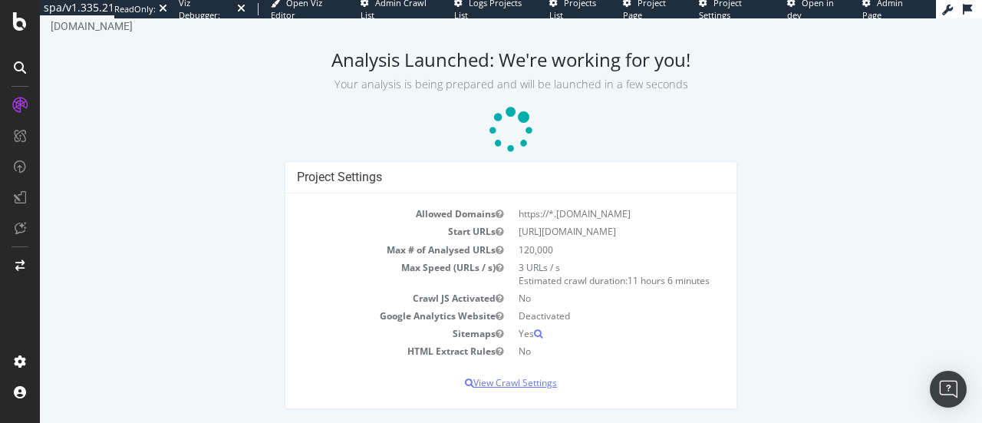
click at [543, 380] on p "View Crawl Settings" at bounding box center [511, 382] width 428 height 13
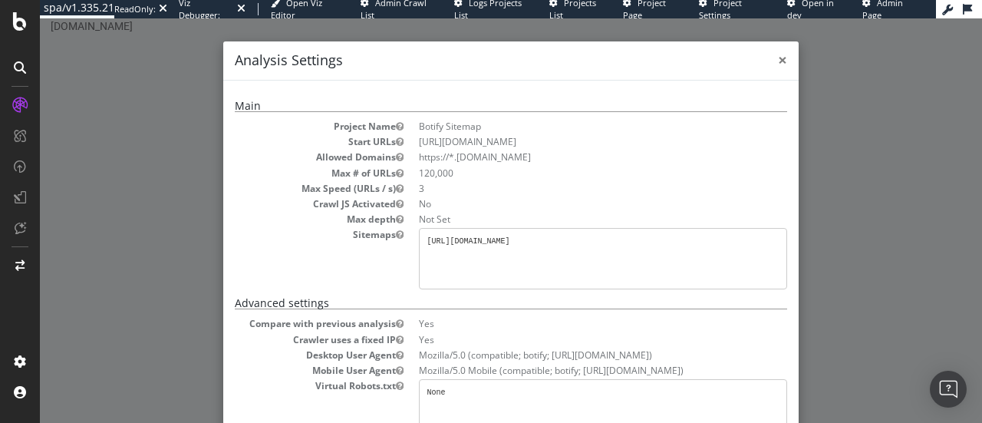
click at [778, 59] on span "×" at bounding box center [782, 59] width 9 height 21
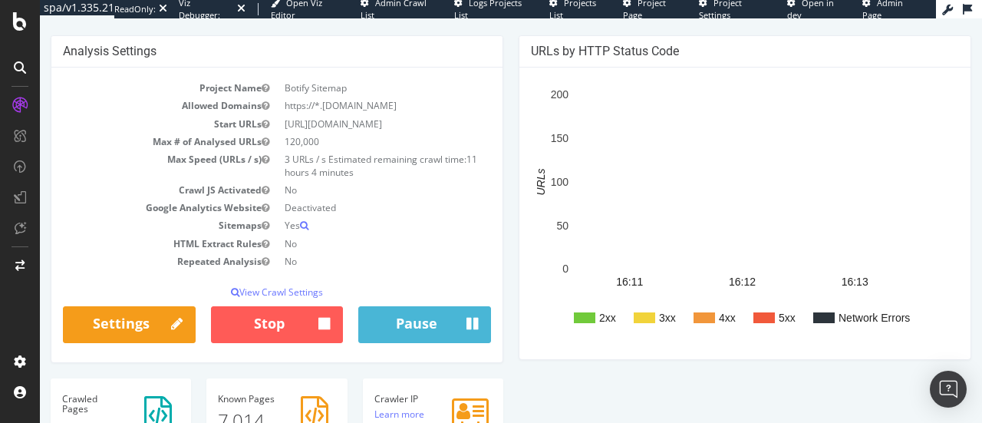
scroll to position [121, 0]
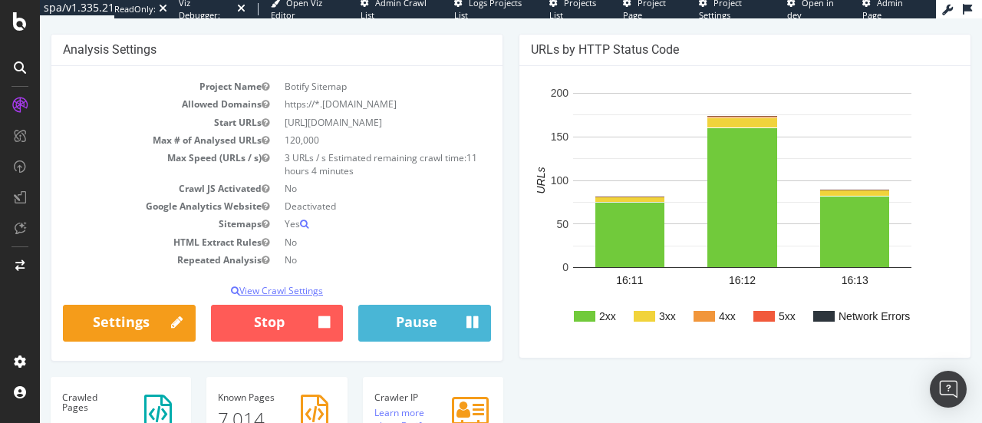
click at [299, 288] on p "View Crawl Settings" at bounding box center [277, 290] width 428 height 13
